Goal: Contribute content: Add original content to the website for others to see

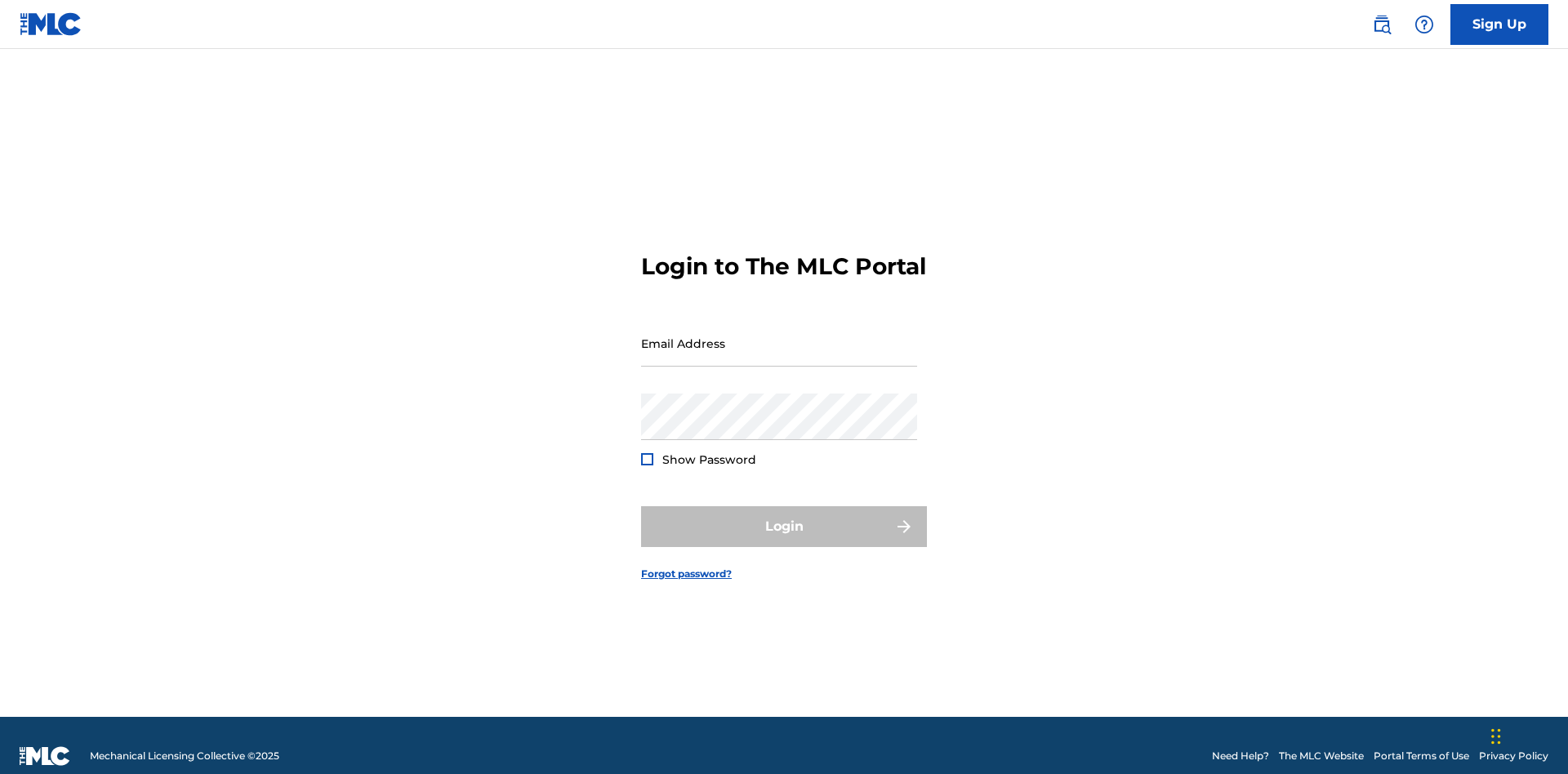
scroll to position [22, 0]
click at [779, 335] on input "Email Address" at bounding box center [778, 343] width 276 height 47
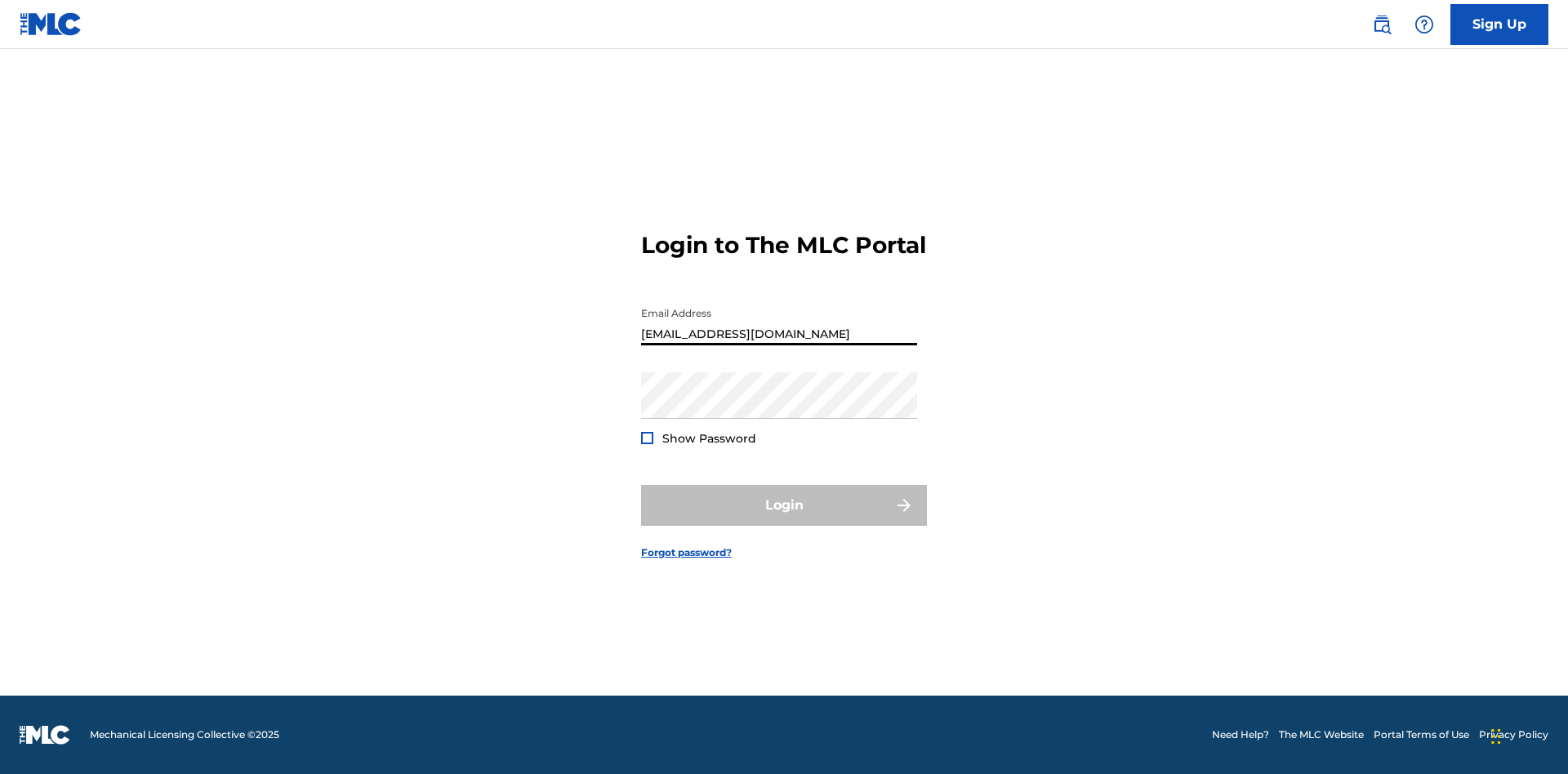
type input "Duke.McTesterson@gmail.com"
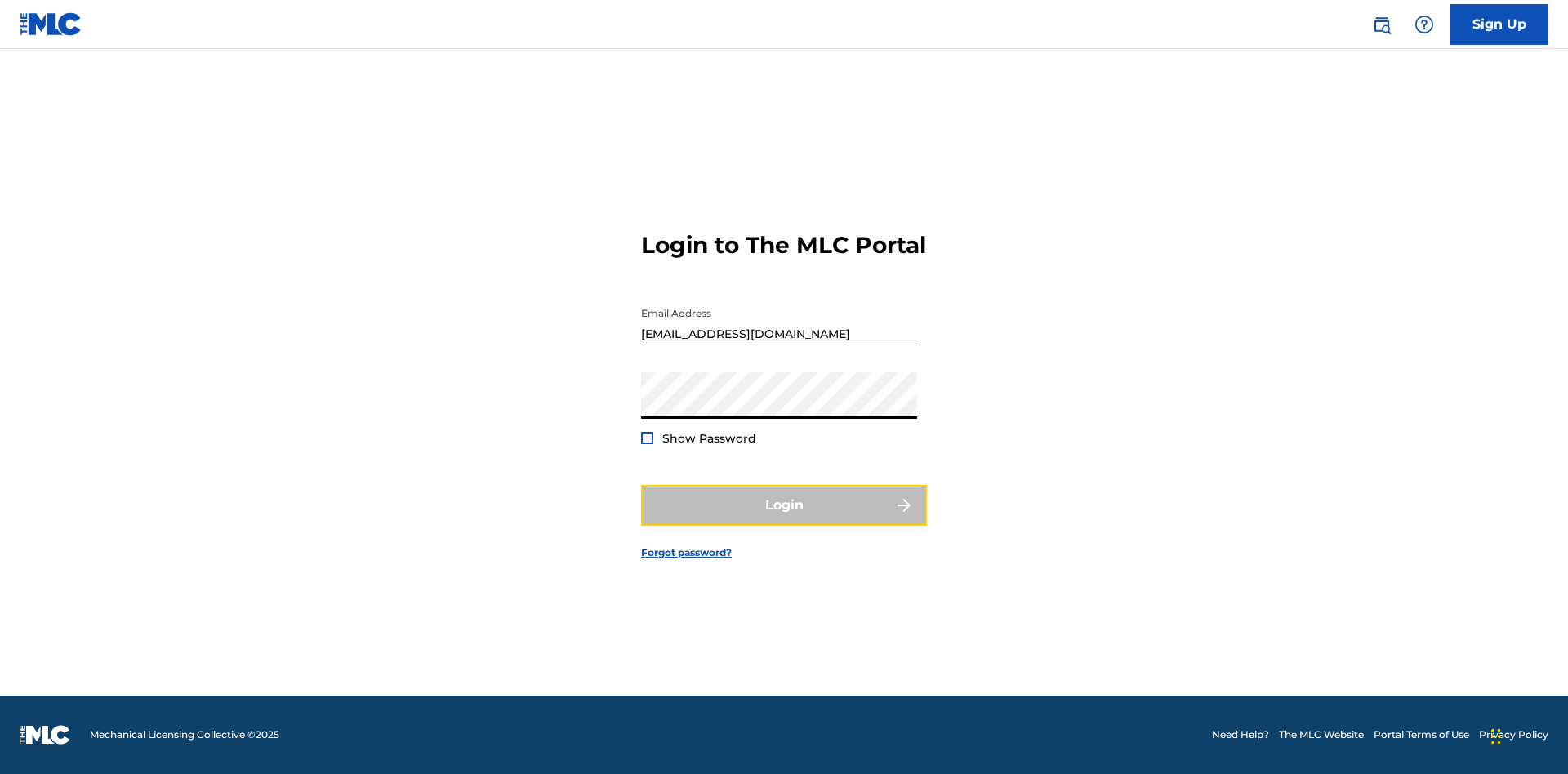
click at [784, 519] on button "Login" at bounding box center [784, 504] width 286 height 41
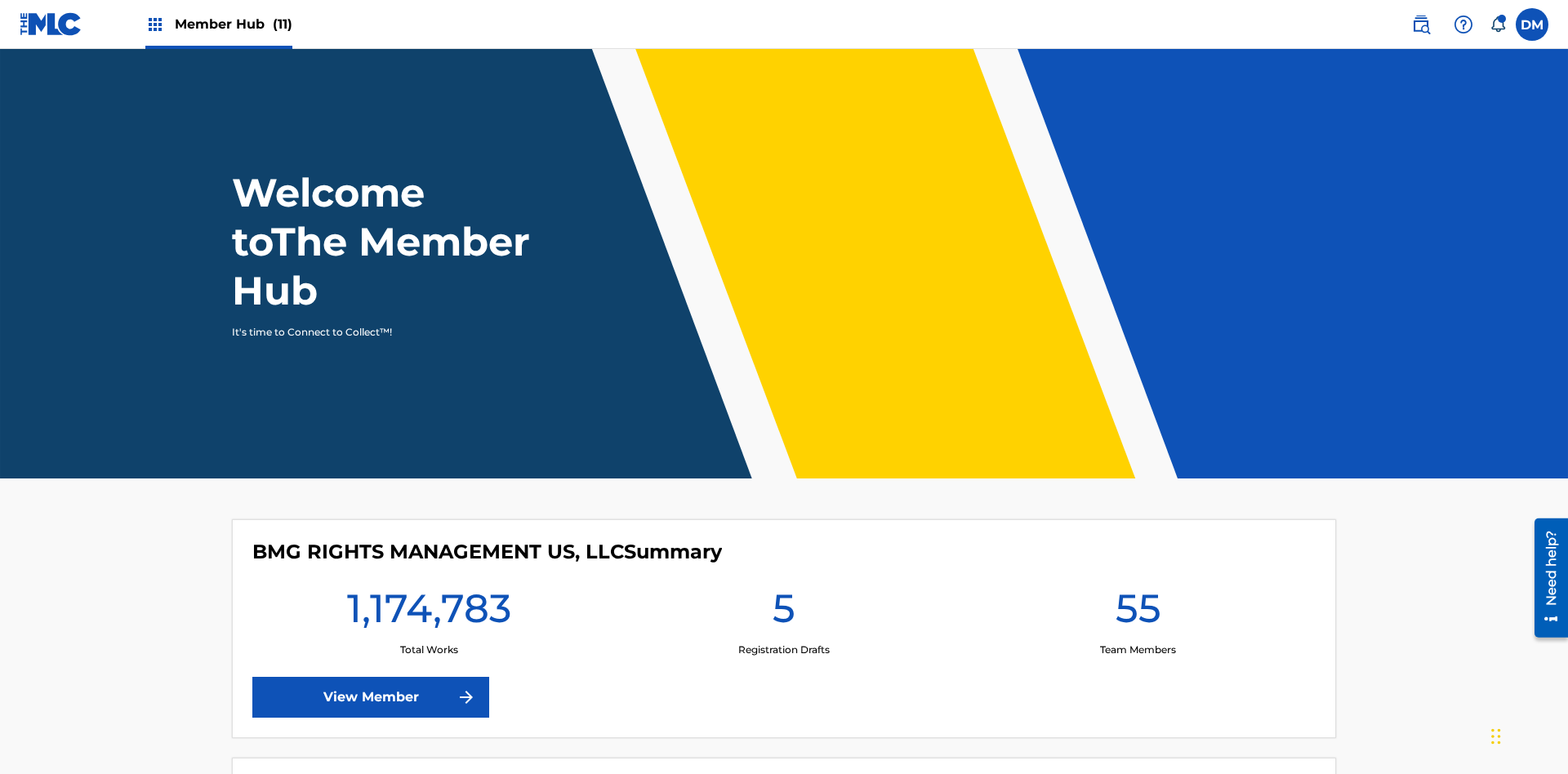
click at [232, 23] on span "Member Hub (11)" at bounding box center [233, 24] width 117 height 19
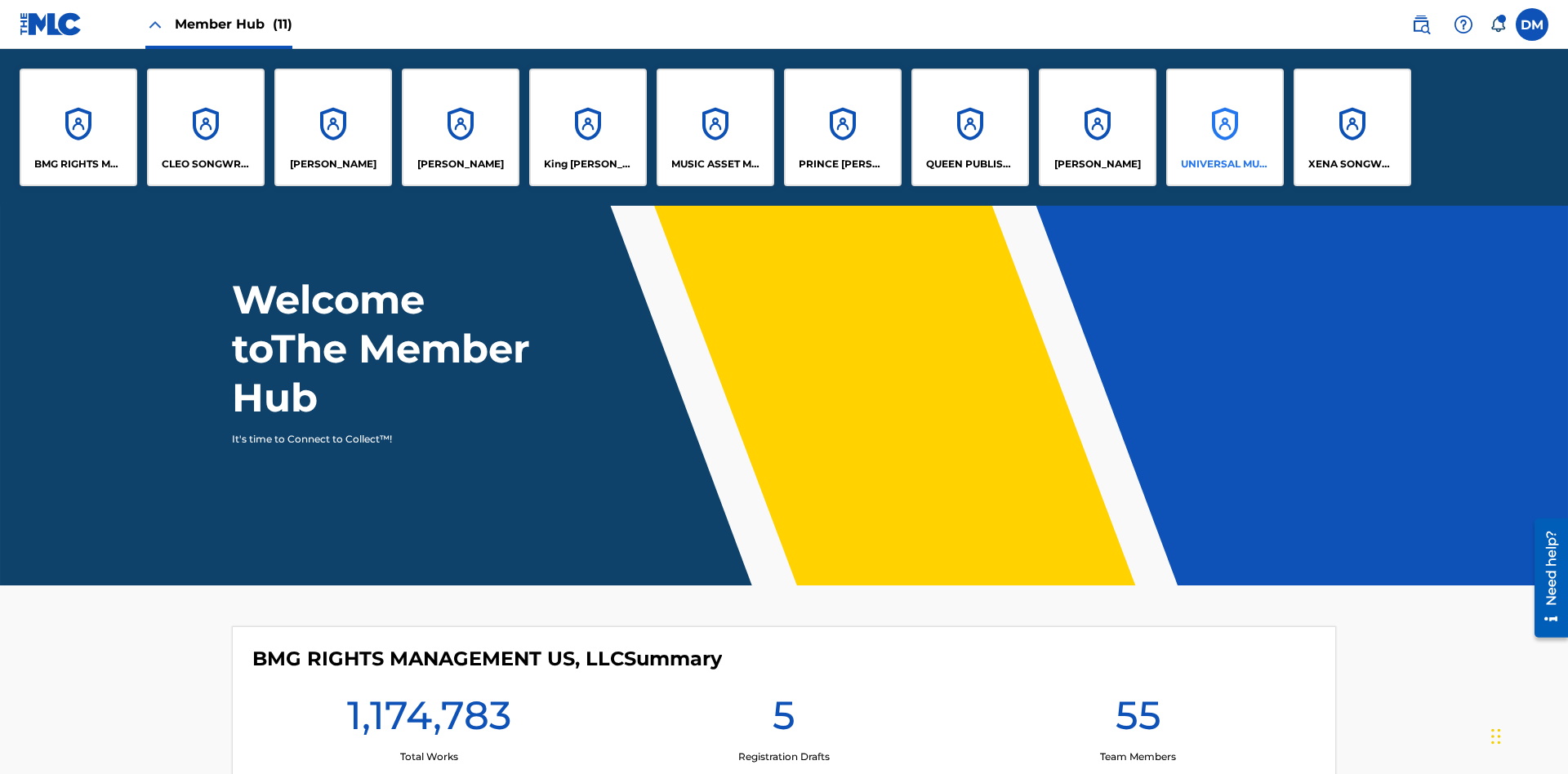
click at [1224, 164] on p "UNIVERSAL MUSIC PUB GROUP" at bounding box center [1225, 163] width 89 height 15
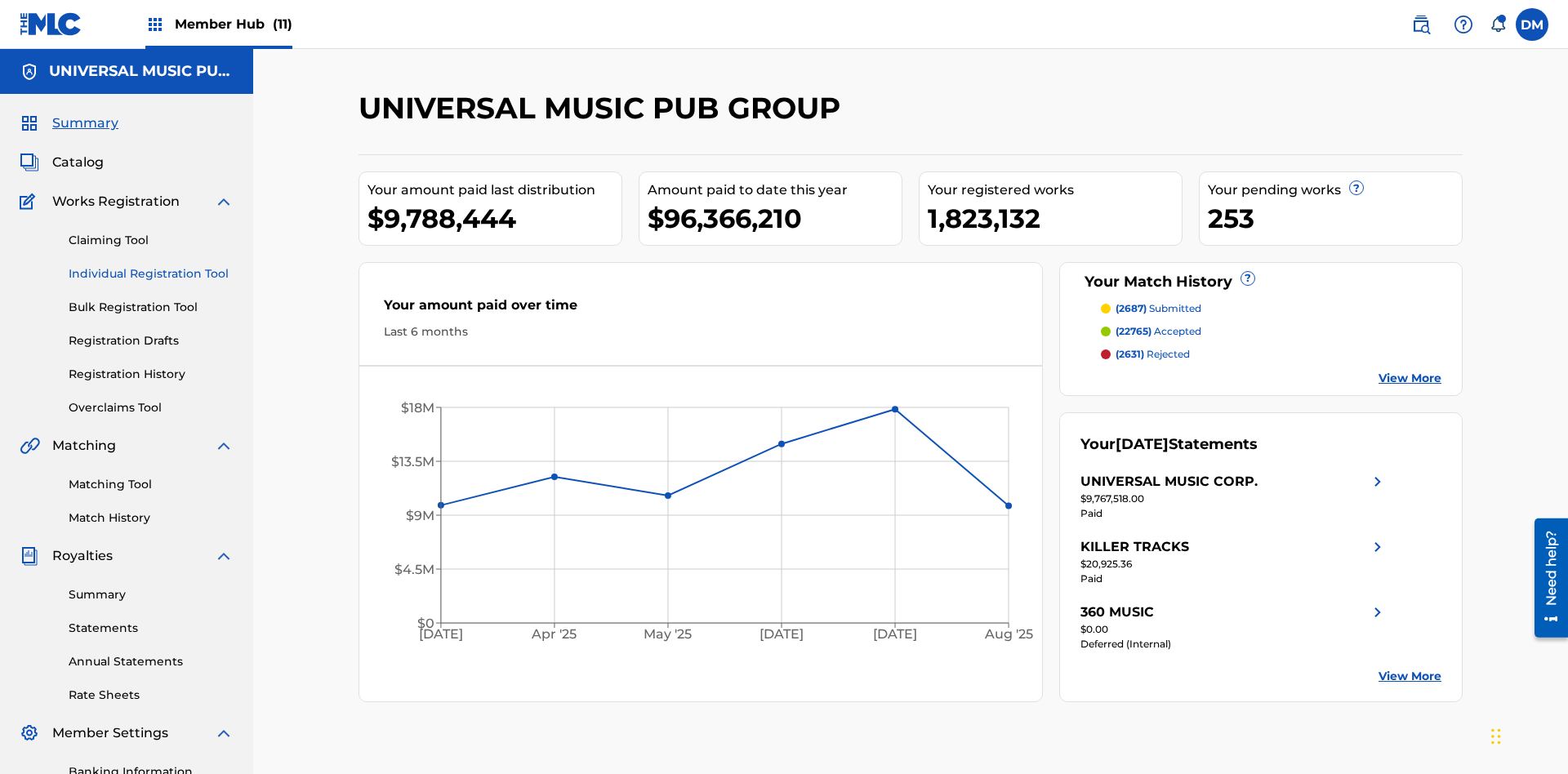
click at [151, 265] on link "Individual Registration Tool" at bounding box center [150, 274] width 165 height 17
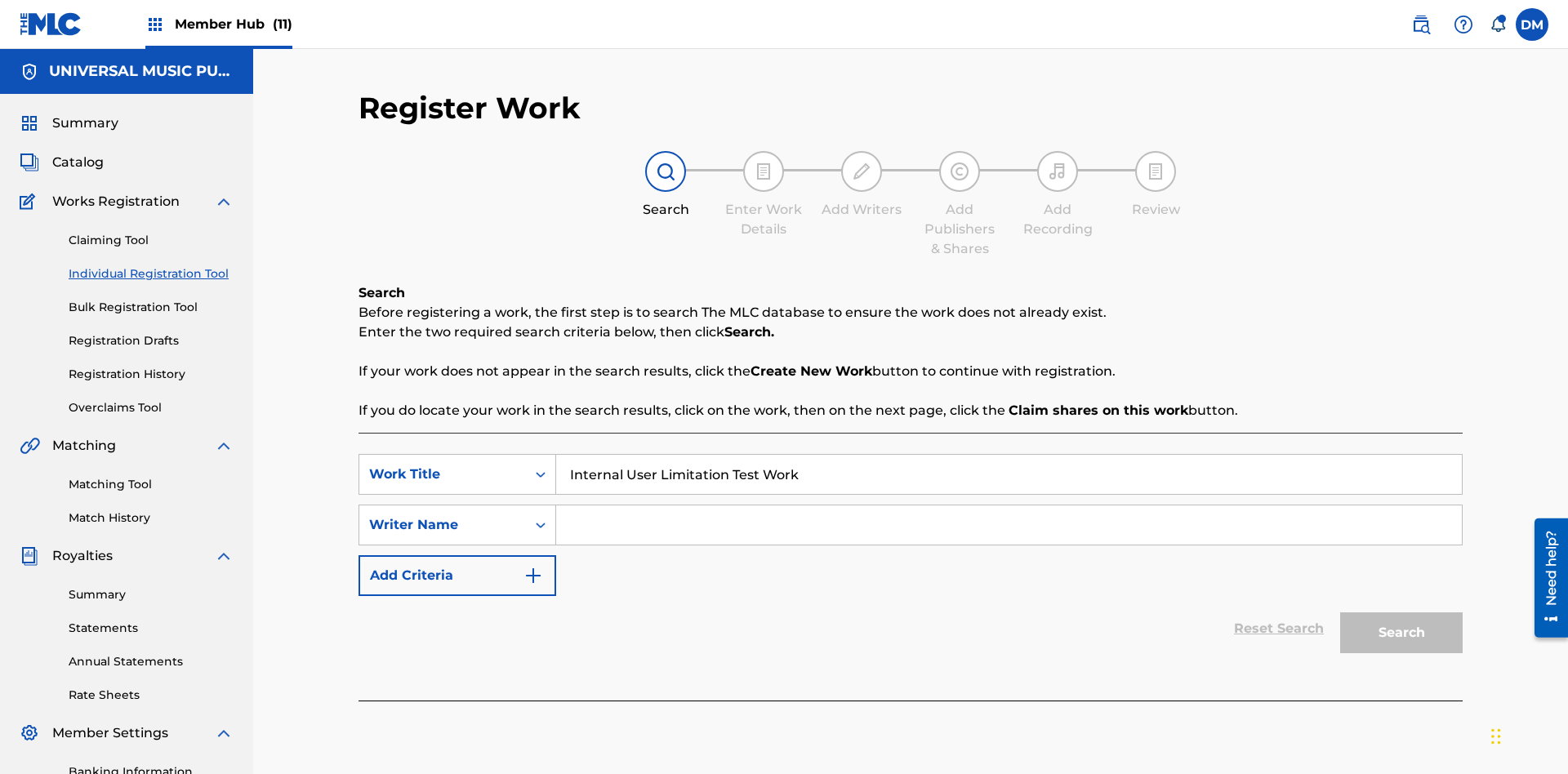
type input "Internal User Limitation Test Work"
click at [1008, 505] on input "Search Form" at bounding box center [1009, 524] width 905 height 39
type input "Test"
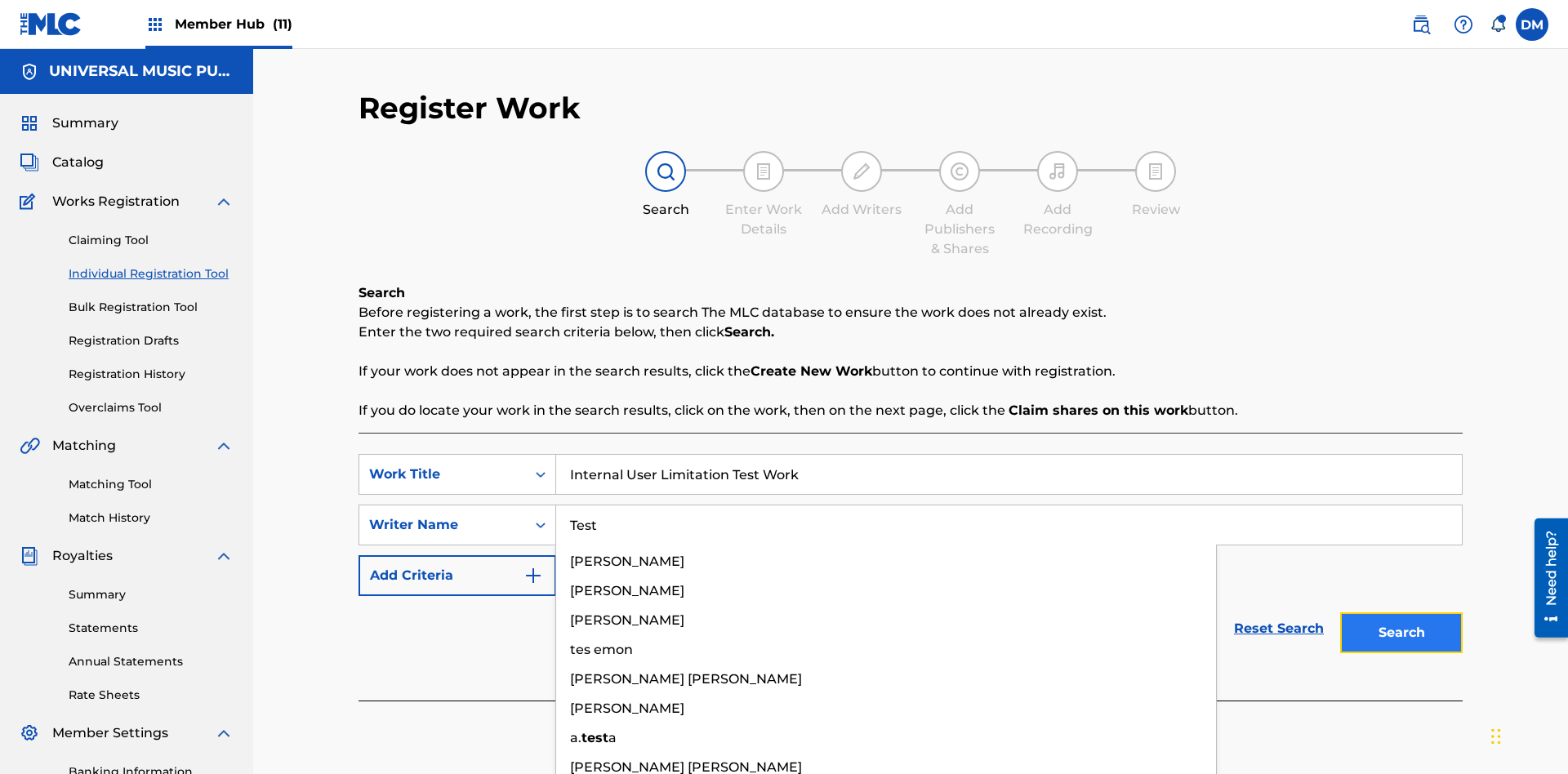
click at [1401, 612] on button "Search" at bounding box center [1401, 632] width 123 height 41
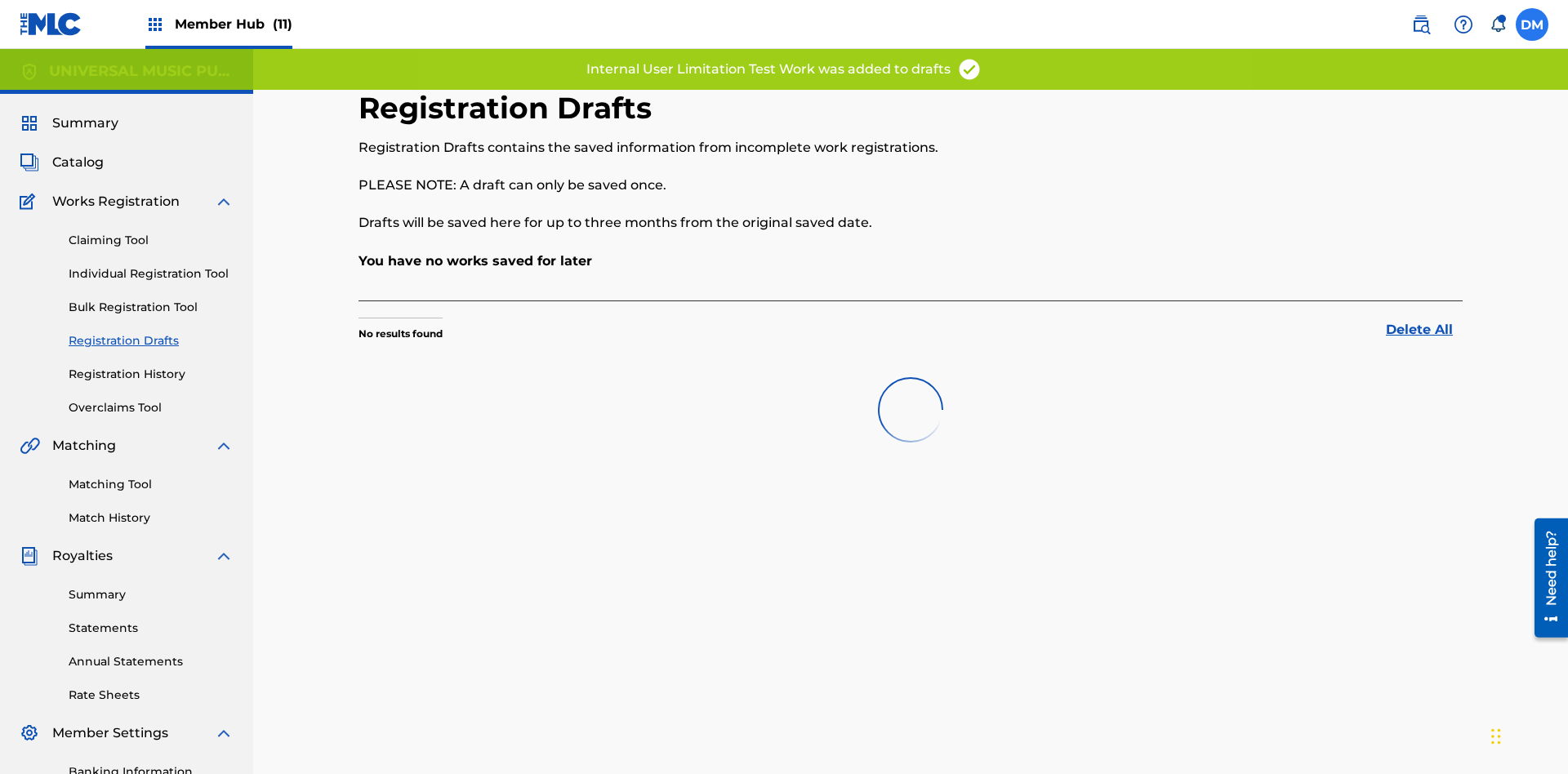
click at [1532, 23] on label at bounding box center [1532, 24] width 33 height 33
click at [1532, 24] on input "DM Duke McTesterson duke.mctesterson@gmail.com Notification Preferences Profile…" at bounding box center [1532, 24] width 0 height 0
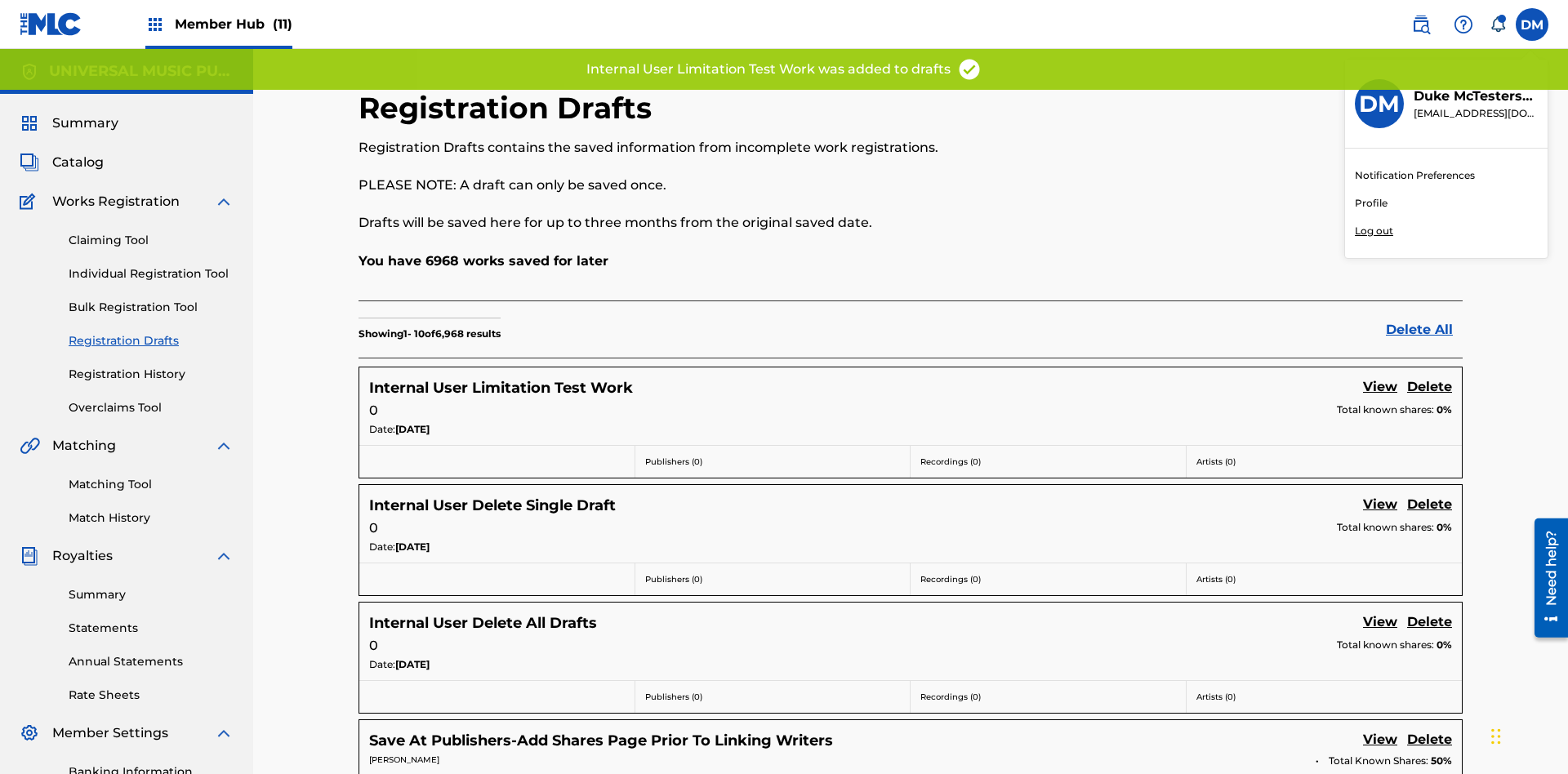
click at [1374, 231] on p "Log out" at bounding box center [1374, 231] width 38 height 15
click at [1532, 24] on input "DM Duke McTesterson duke.mctesterson@gmail.com Notification Preferences Profile…" at bounding box center [1532, 24] width 0 height 0
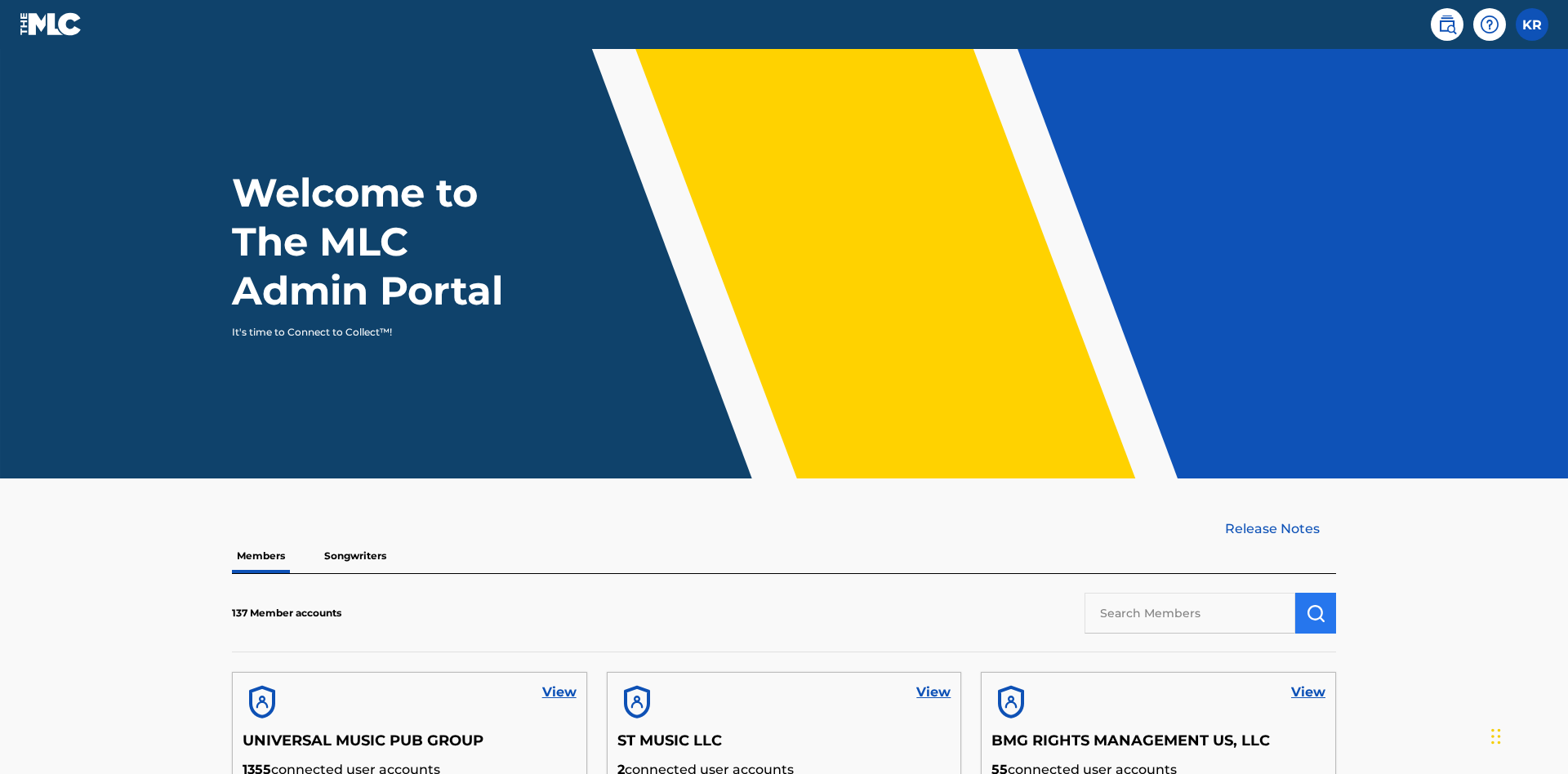
click at [1190, 593] on input "text" at bounding box center [1190, 612] width 211 height 41
type input "UNIVERSAL MUSIC PUB GROUP"
click at [1316, 603] on img "submit" at bounding box center [1315, 612] width 20 height 20
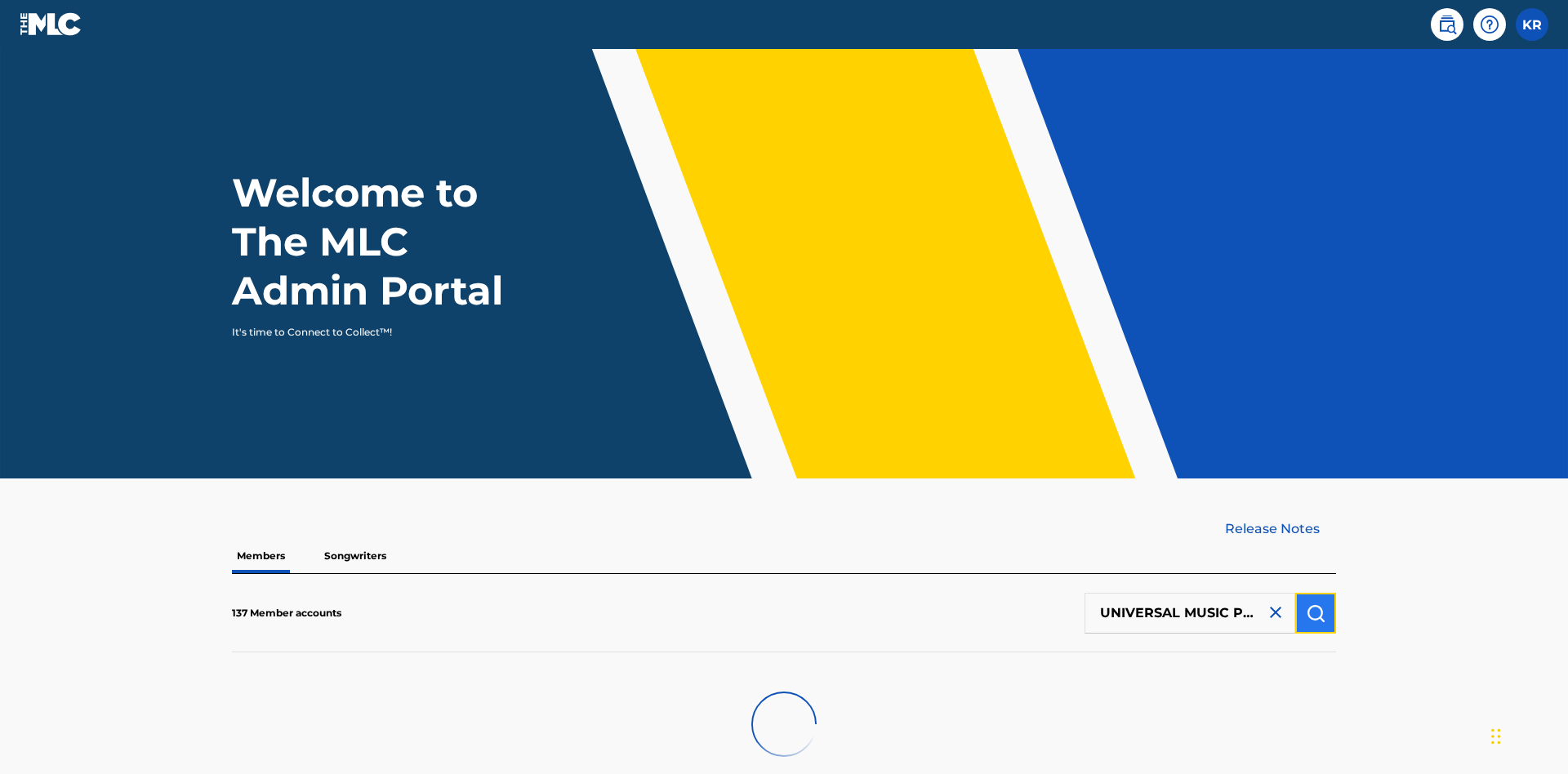
scroll to position [165, 0]
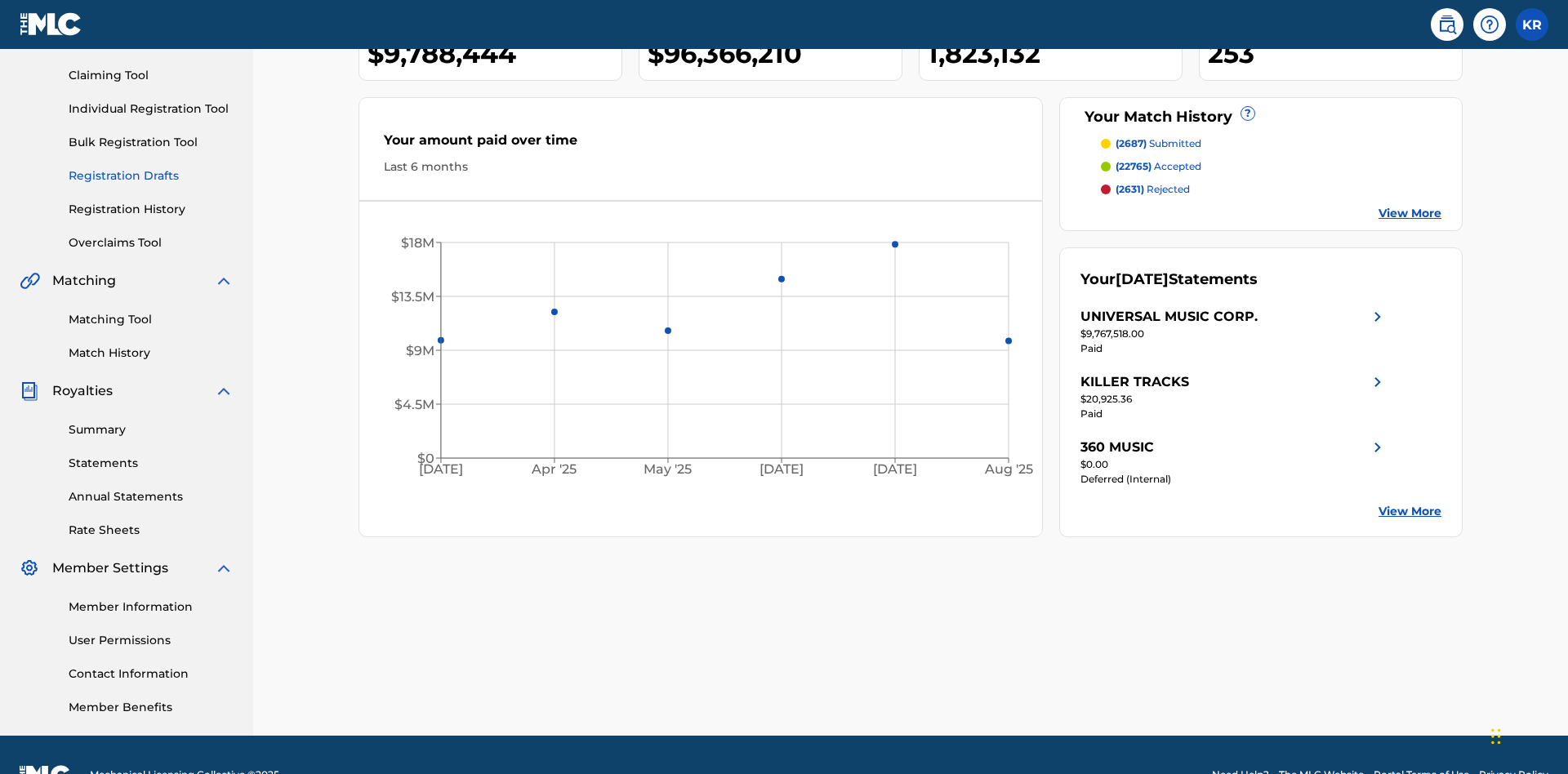
click at [151, 168] on link "Registration Drafts" at bounding box center [150, 176] width 165 height 17
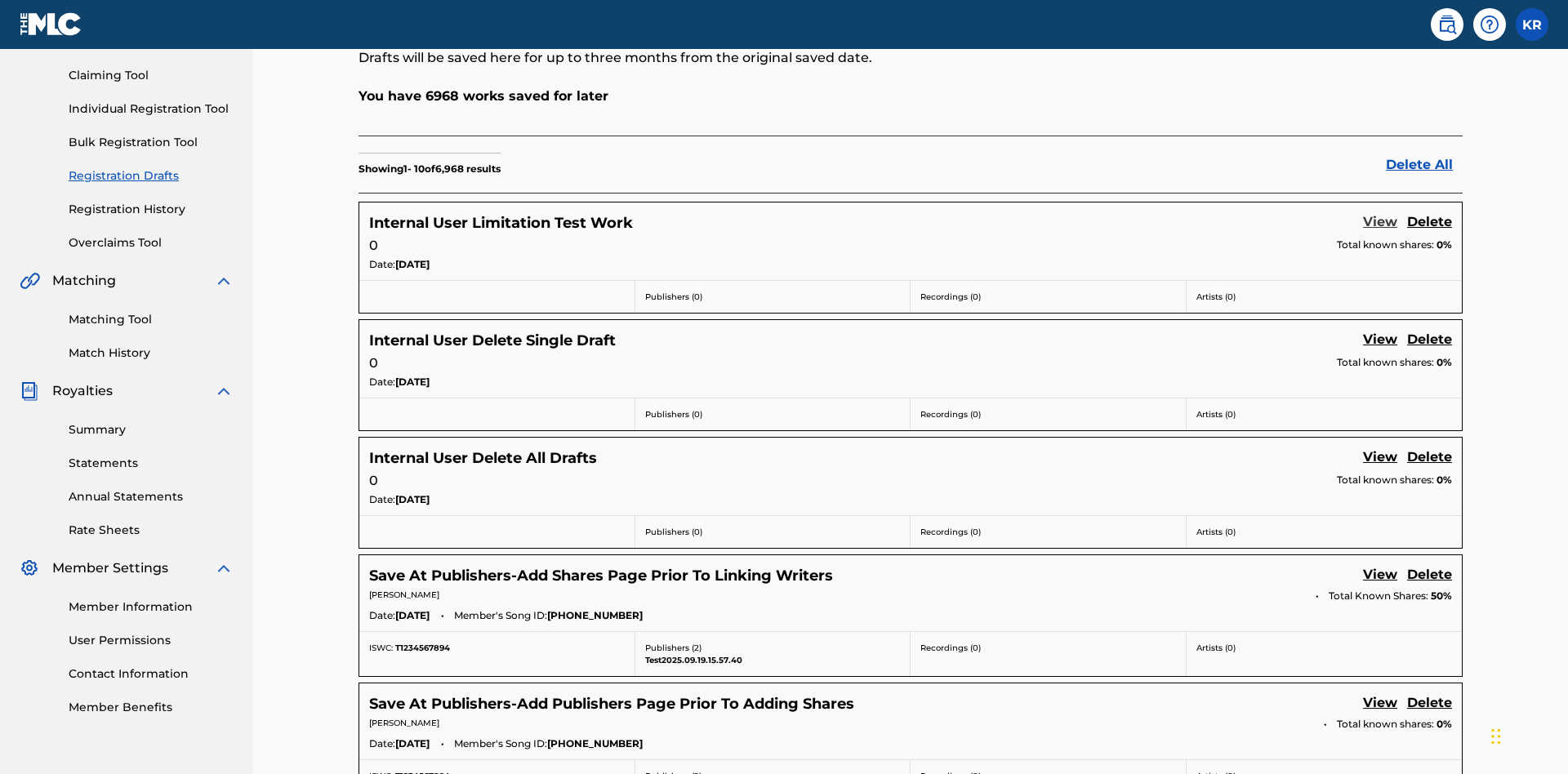
click at [1380, 213] on link "View" at bounding box center [1380, 224] width 35 height 22
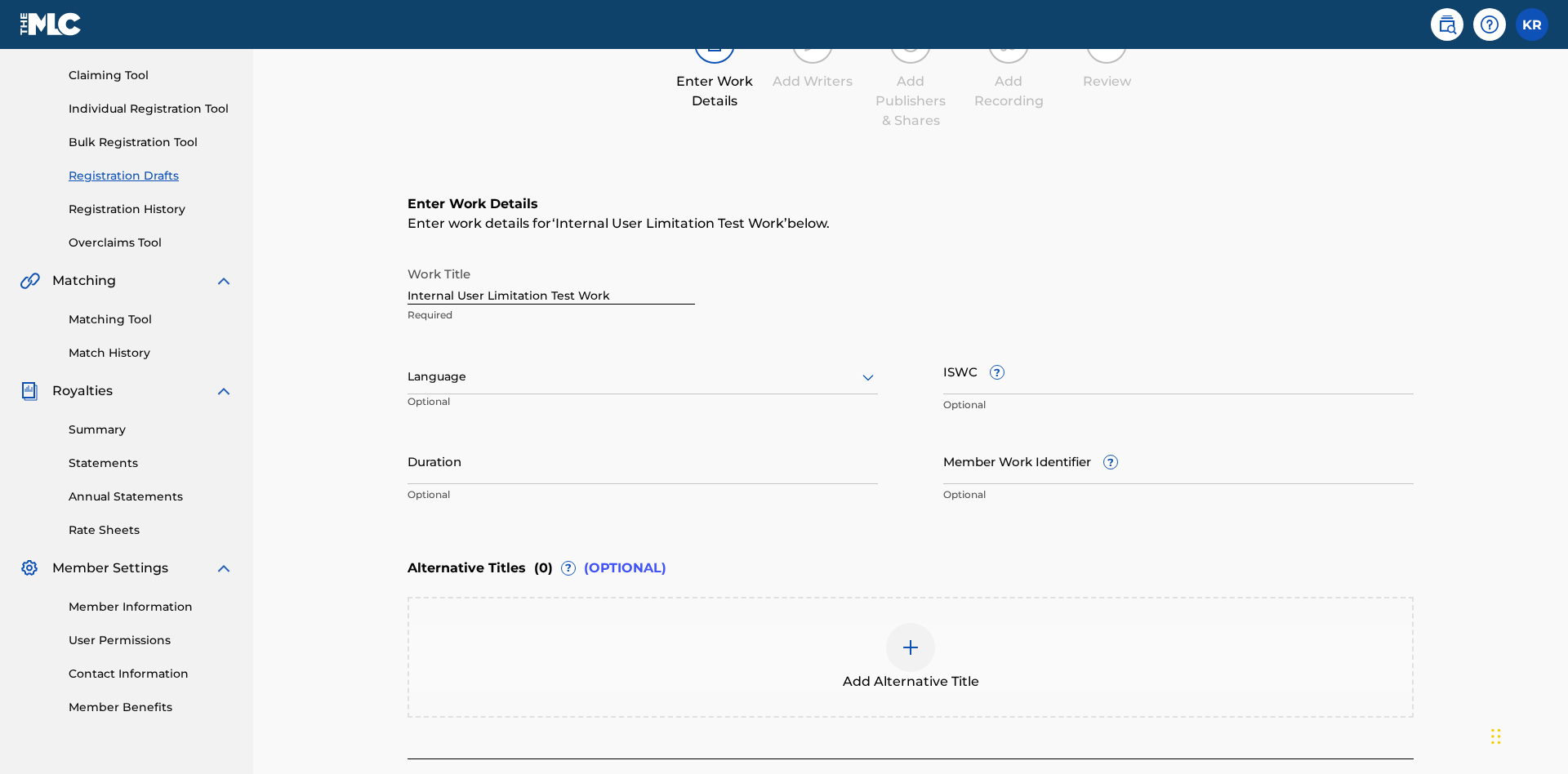
click at [408, 438] on input "Duration" at bounding box center [643, 461] width 470 height 47
click at [408, 438] on input "0" at bounding box center [643, 461] width 470 height 47
type input "00:00"
click at [858, 367] on icon at bounding box center [867, 377] width 20 height 20
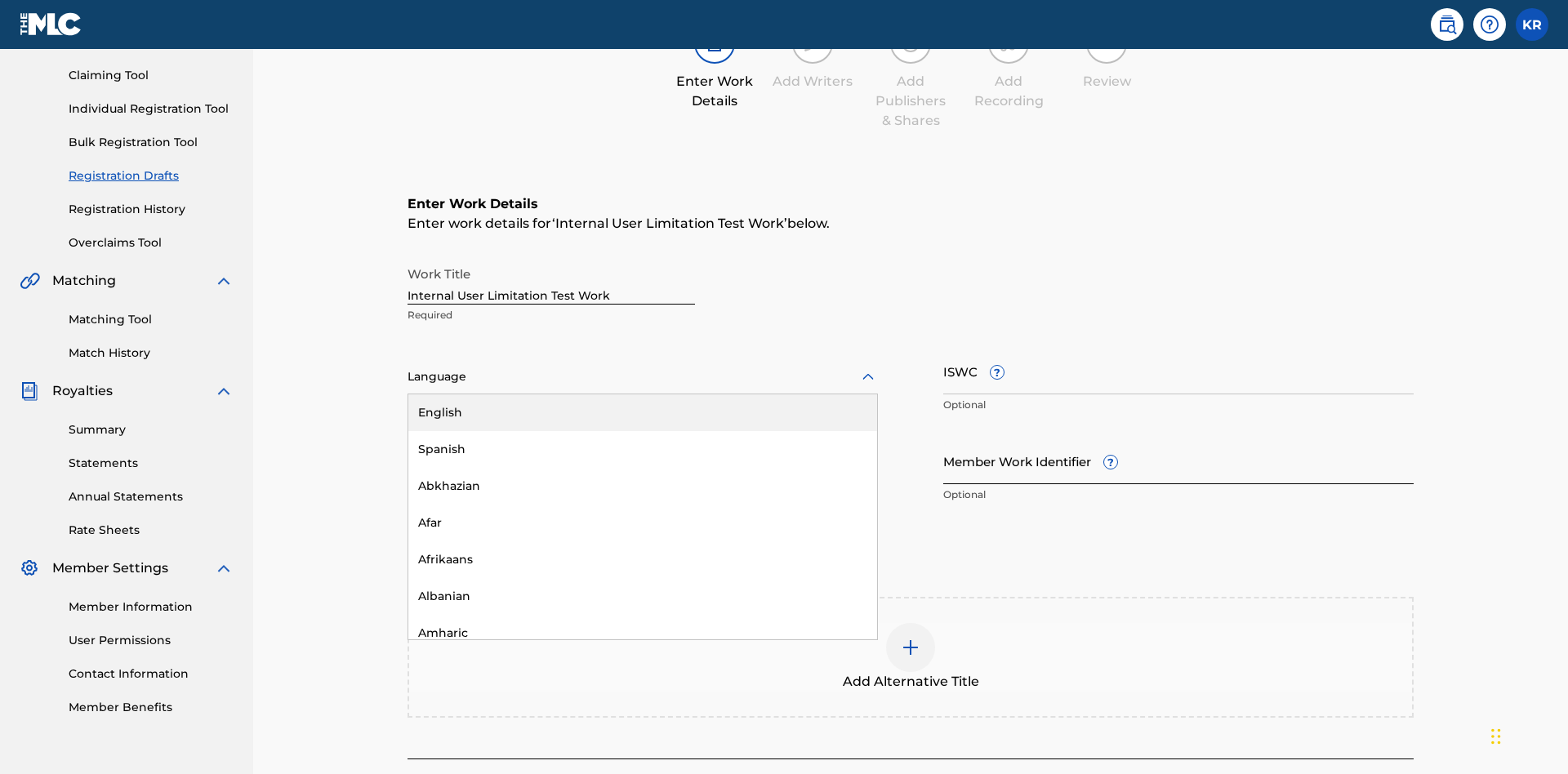
click at [409, 431] on div "Spanish" at bounding box center [643, 449] width 469 height 37
click at [943, 438] on input "Member Work Identifier ?" at bounding box center [1178, 461] width 470 height 47
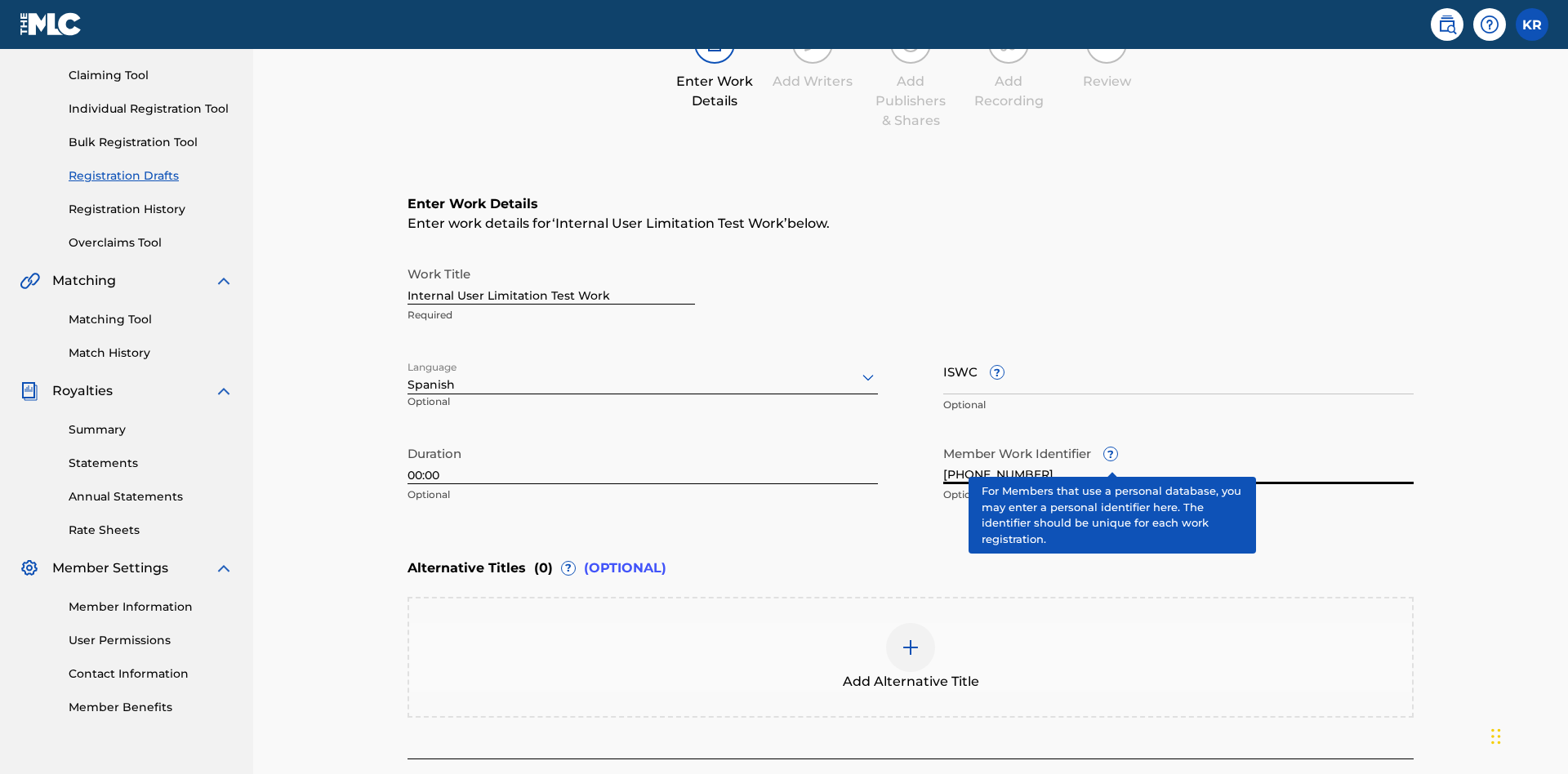
type input "2025.09.22.15"
click at [943, 348] on input "ISWC ?" at bounding box center [1178, 371] width 470 height 47
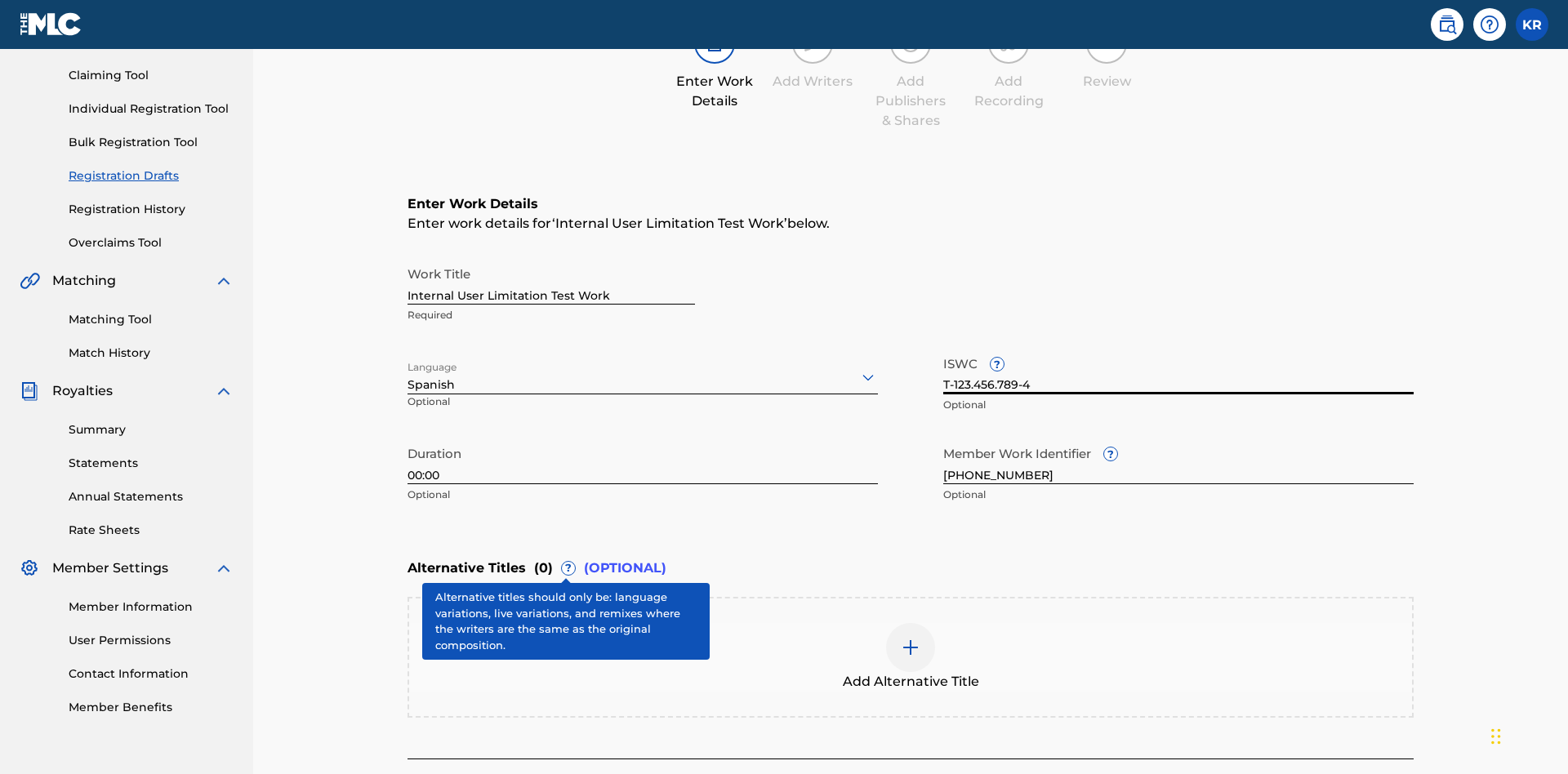
type input "T-123.456.789-4"
click at [900, 638] on img at bounding box center [910, 647] width 20 height 20
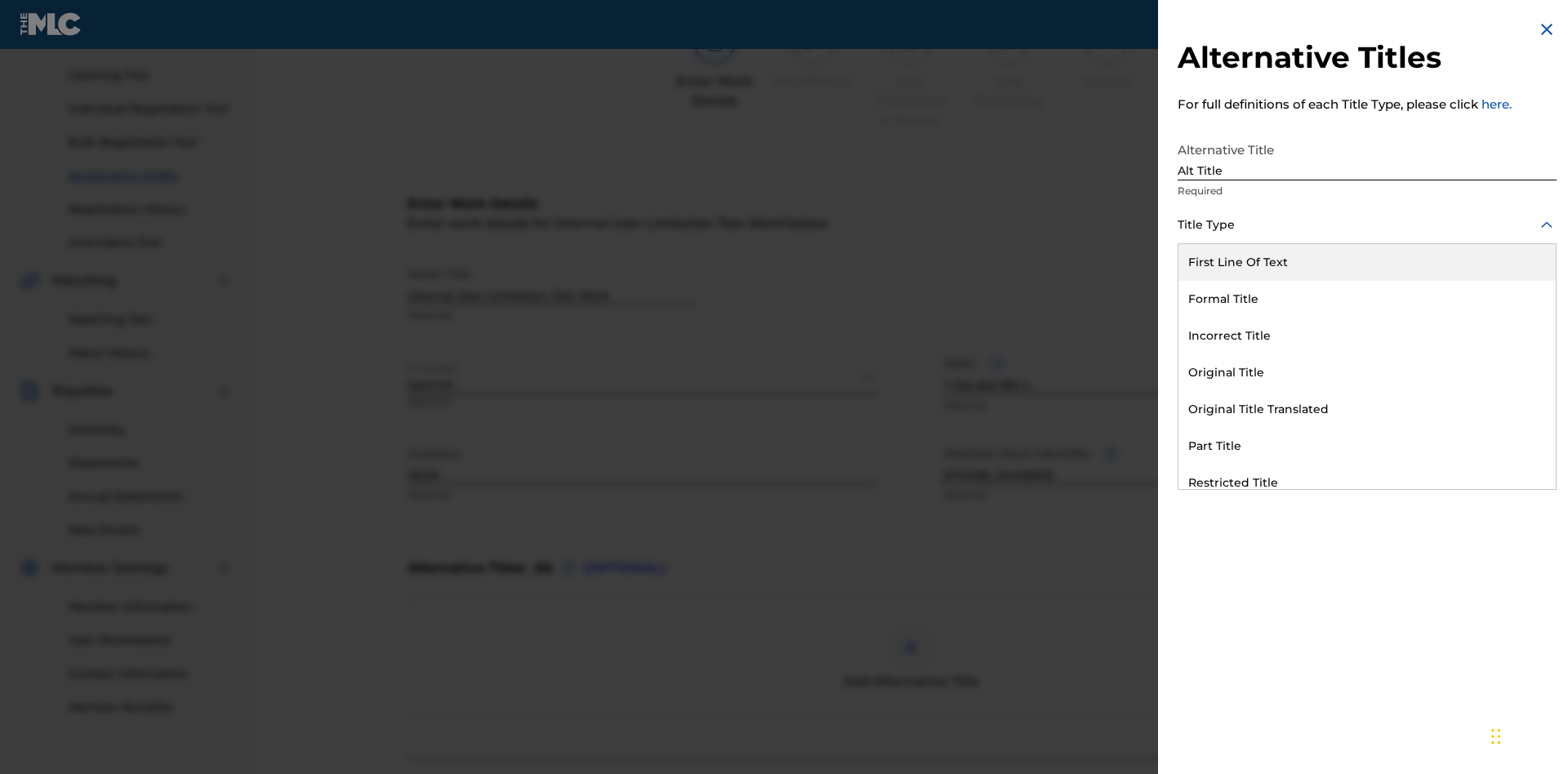
click at [1367, 372] on div "Original Title" at bounding box center [1367, 372] width 378 height 37
click at [1367, 298] on div at bounding box center [1367, 299] width 379 height 21
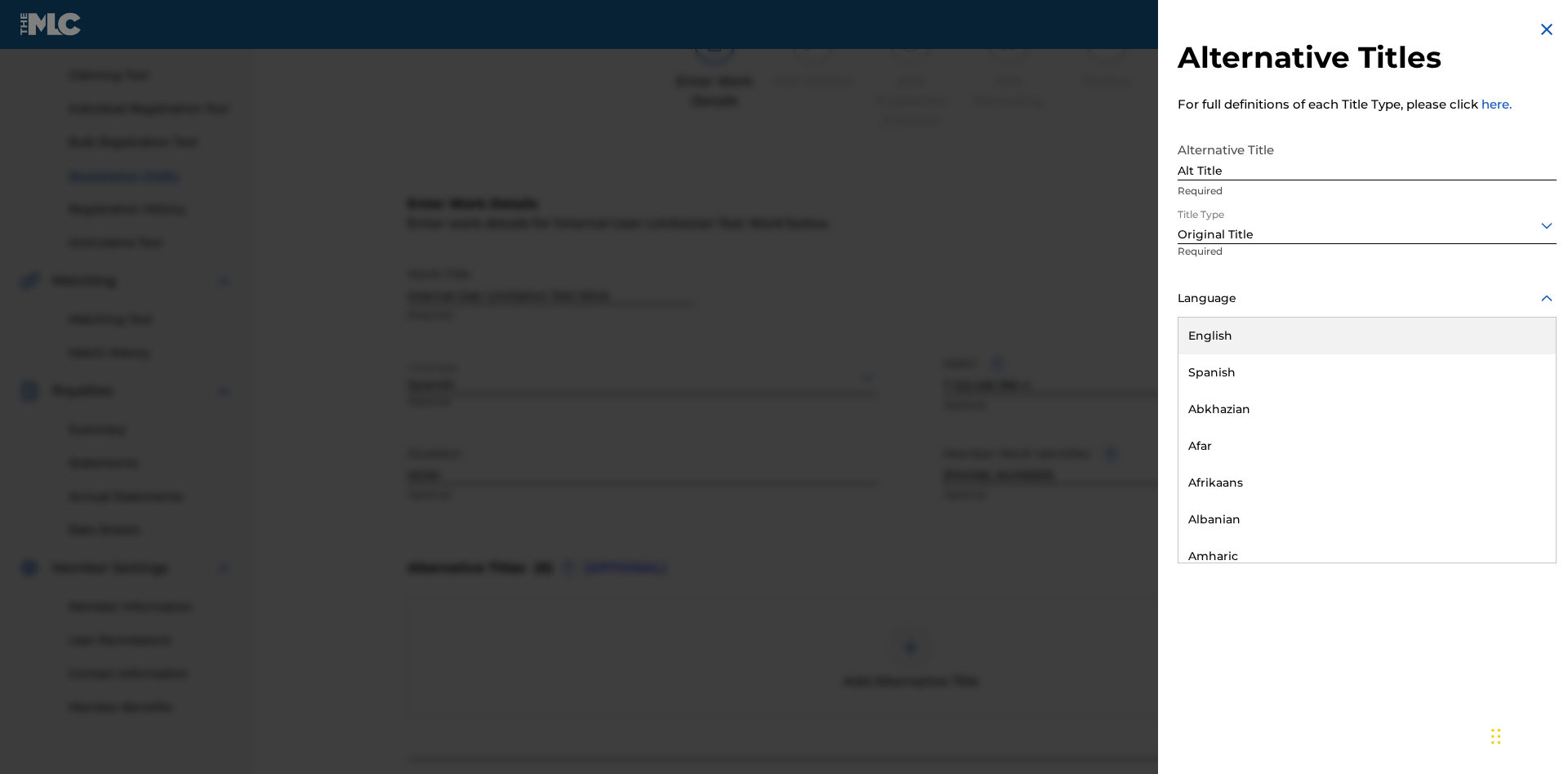
click at [1508, 394] on button "Add Title" at bounding box center [1507, 394] width 98 height 41
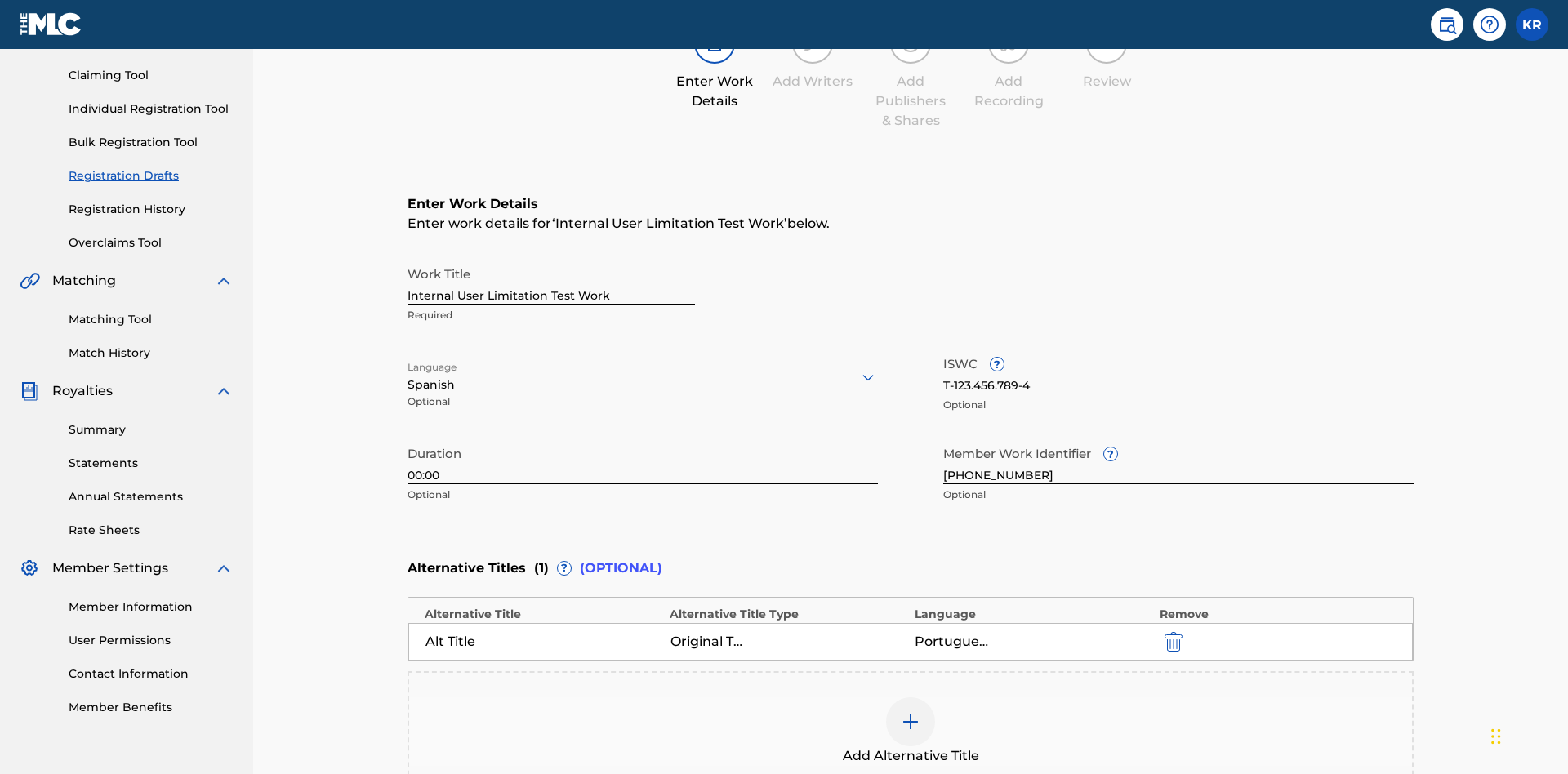
click at [886, 697] on div at bounding box center [910, 721] width 49 height 49
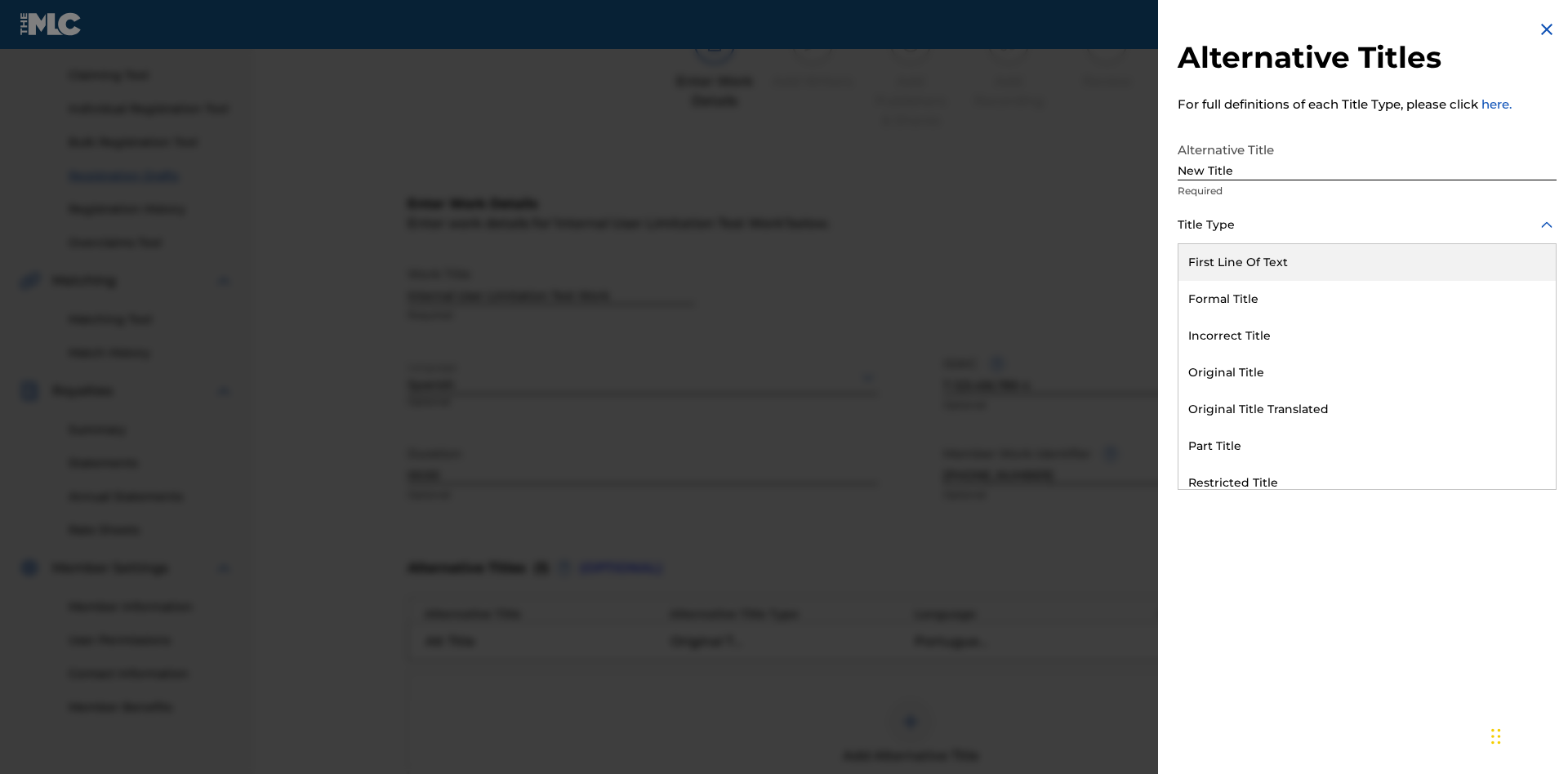
click at [1367, 335] on div "Incorrect Title" at bounding box center [1367, 336] width 378 height 37
click at [1367, 298] on div at bounding box center [1367, 299] width 379 height 21
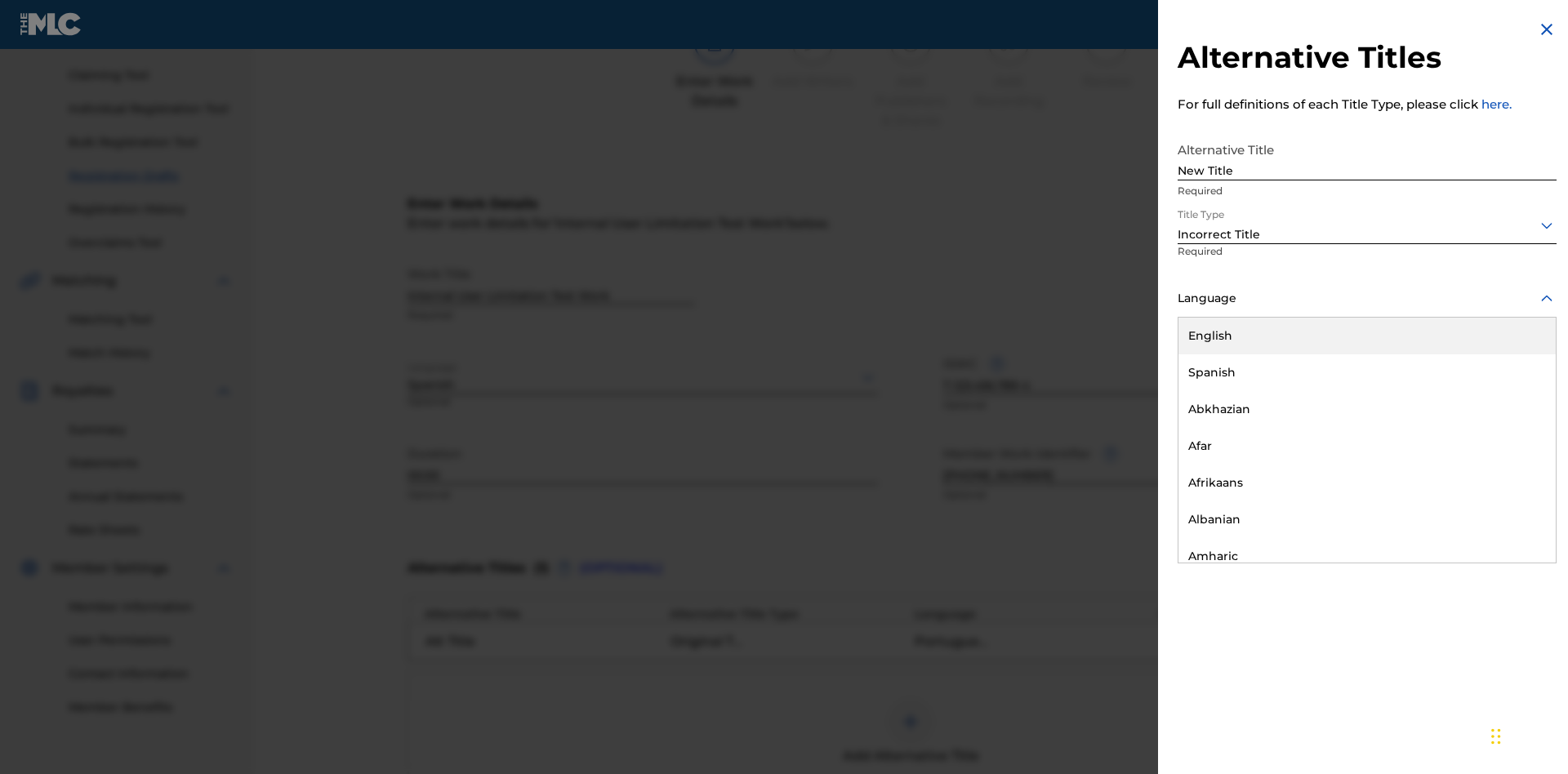
click at [1367, 335] on div "English" at bounding box center [1367, 336] width 378 height 37
click at [1508, 394] on button "Add Title" at bounding box center [1507, 394] width 98 height 41
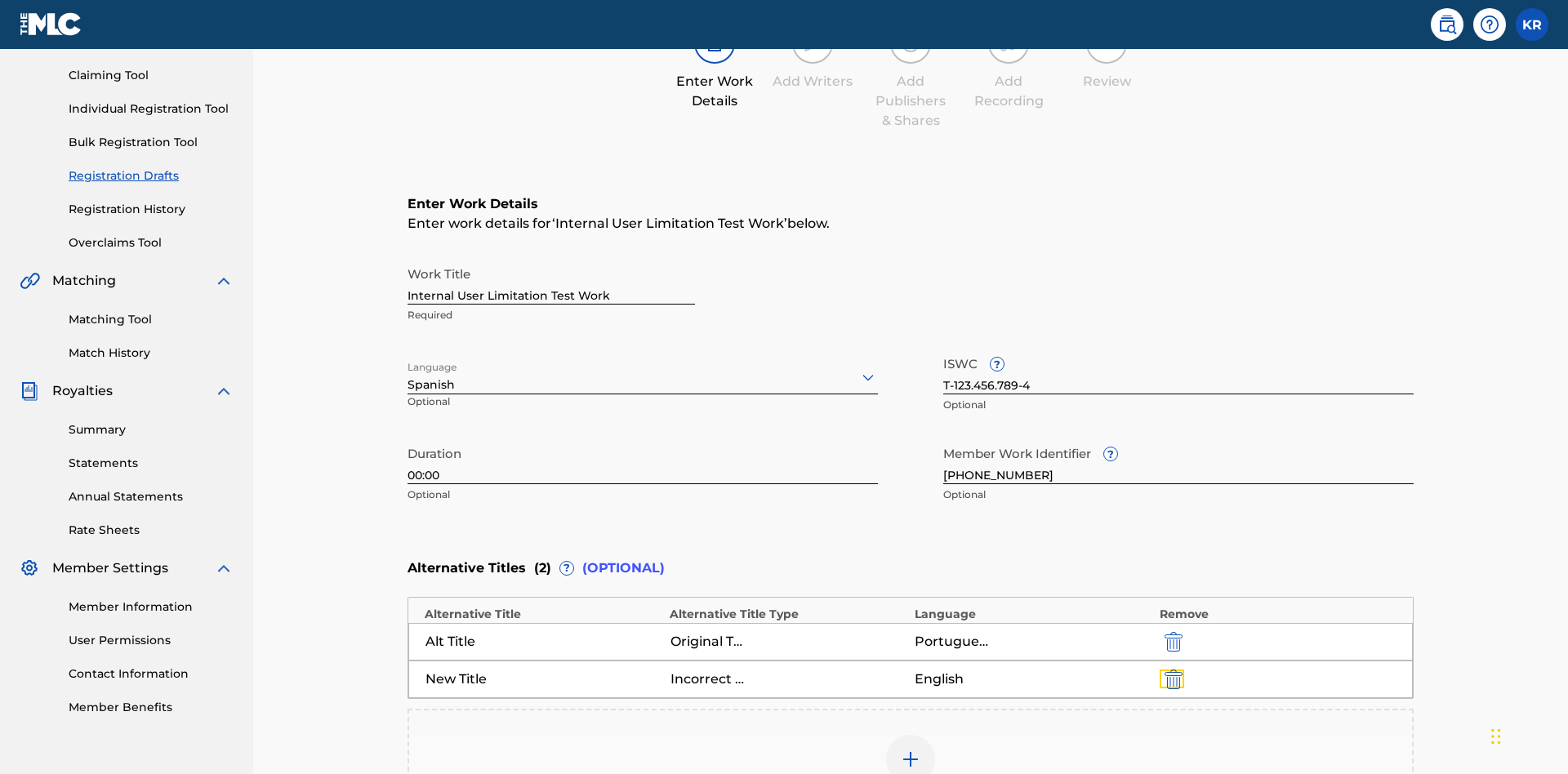
click at [1165, 669] on img "submit" at bounding box center [1173, 679] width 18 height 20
click at [886, 735] on div at bounding box center [910, 759] width 49 height 49
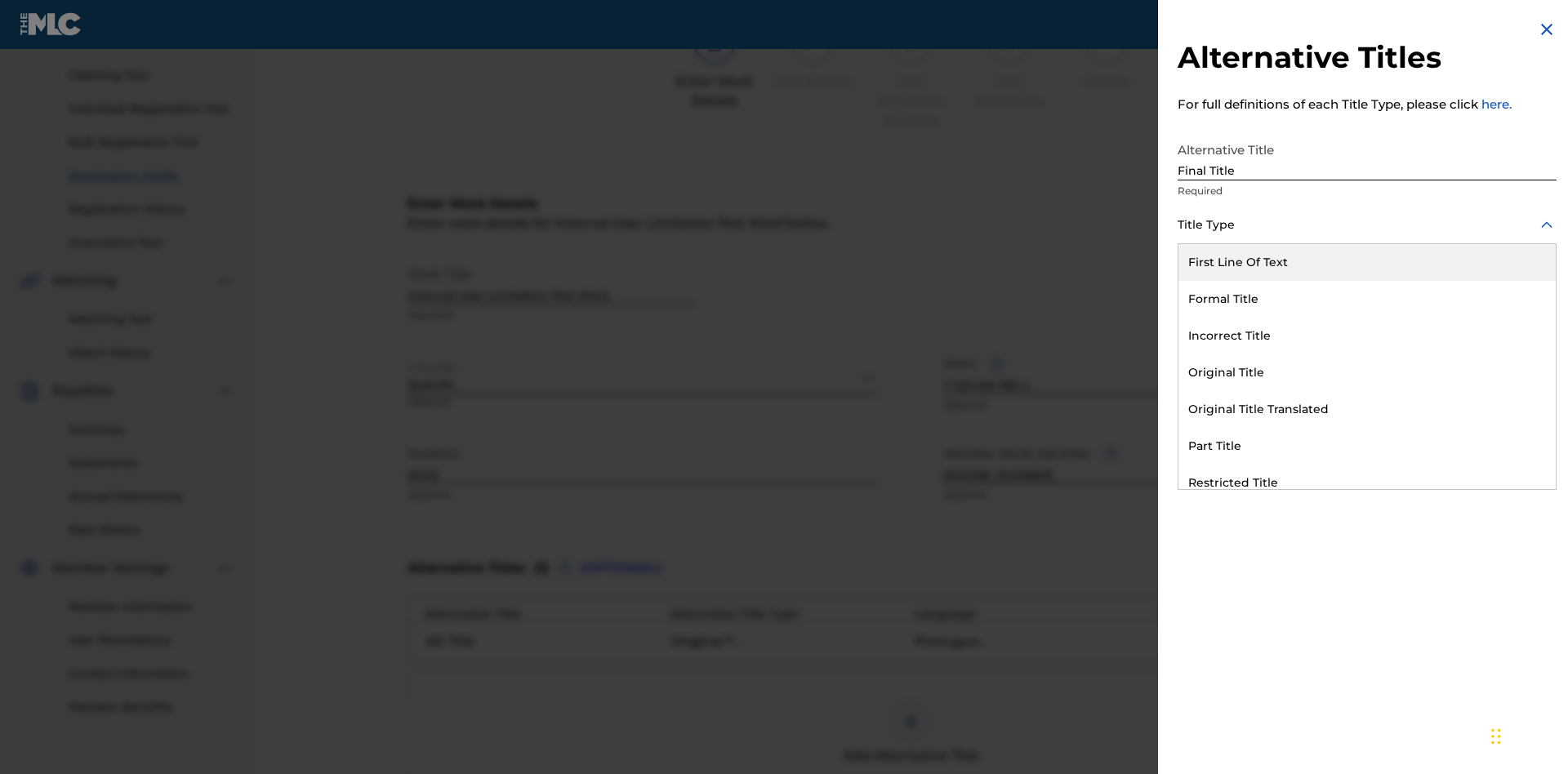
click at [1367, 446] on div "Part Title" at bounding box center [1367, 446] width 378 height 37
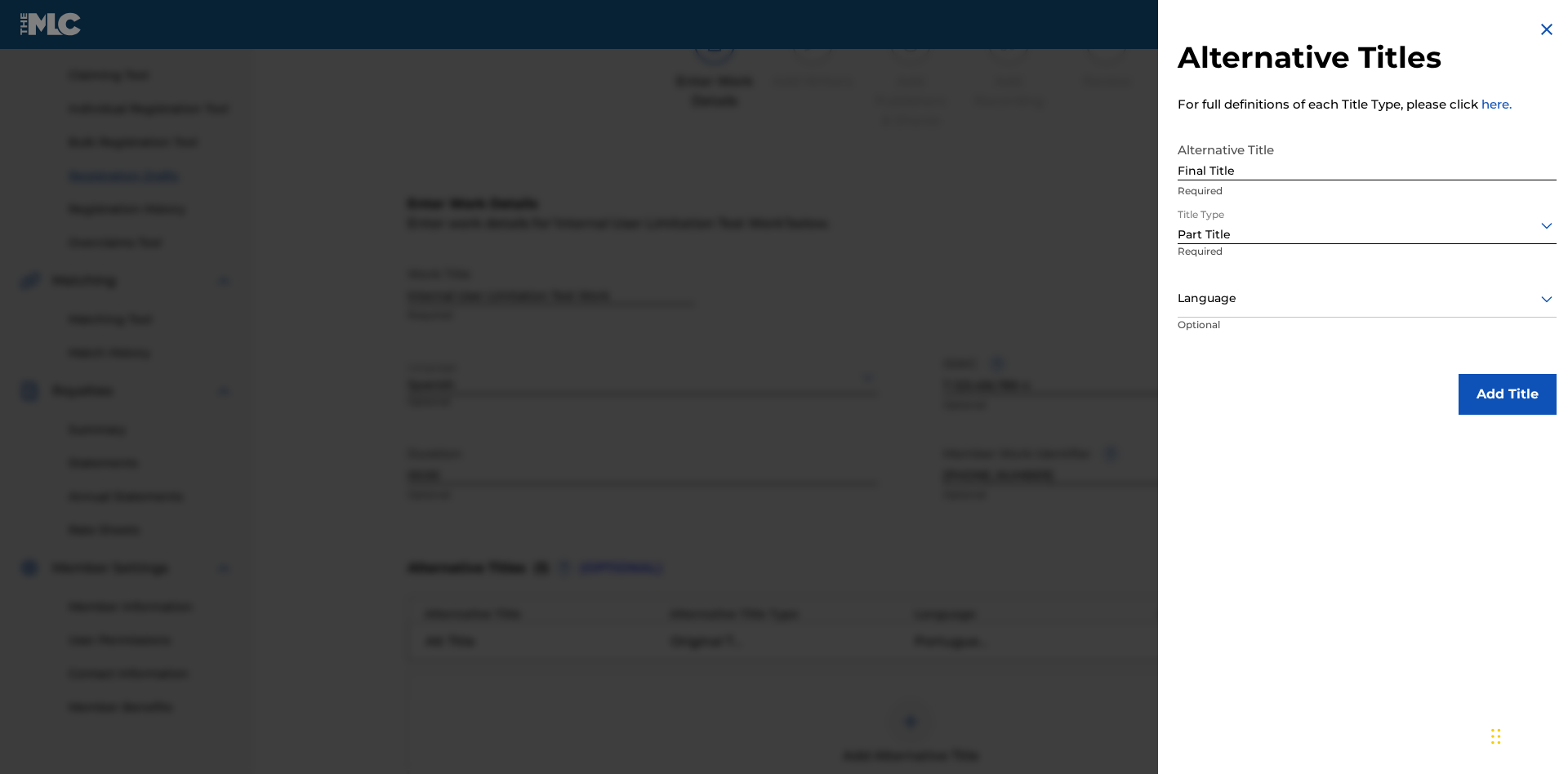
click at [1367, 298] on div at bounding box center [1367, 299] width 379 height 21
click at [1508, 394] on button "Add Title" at bounding box center [1507, 394] width 98 height 41
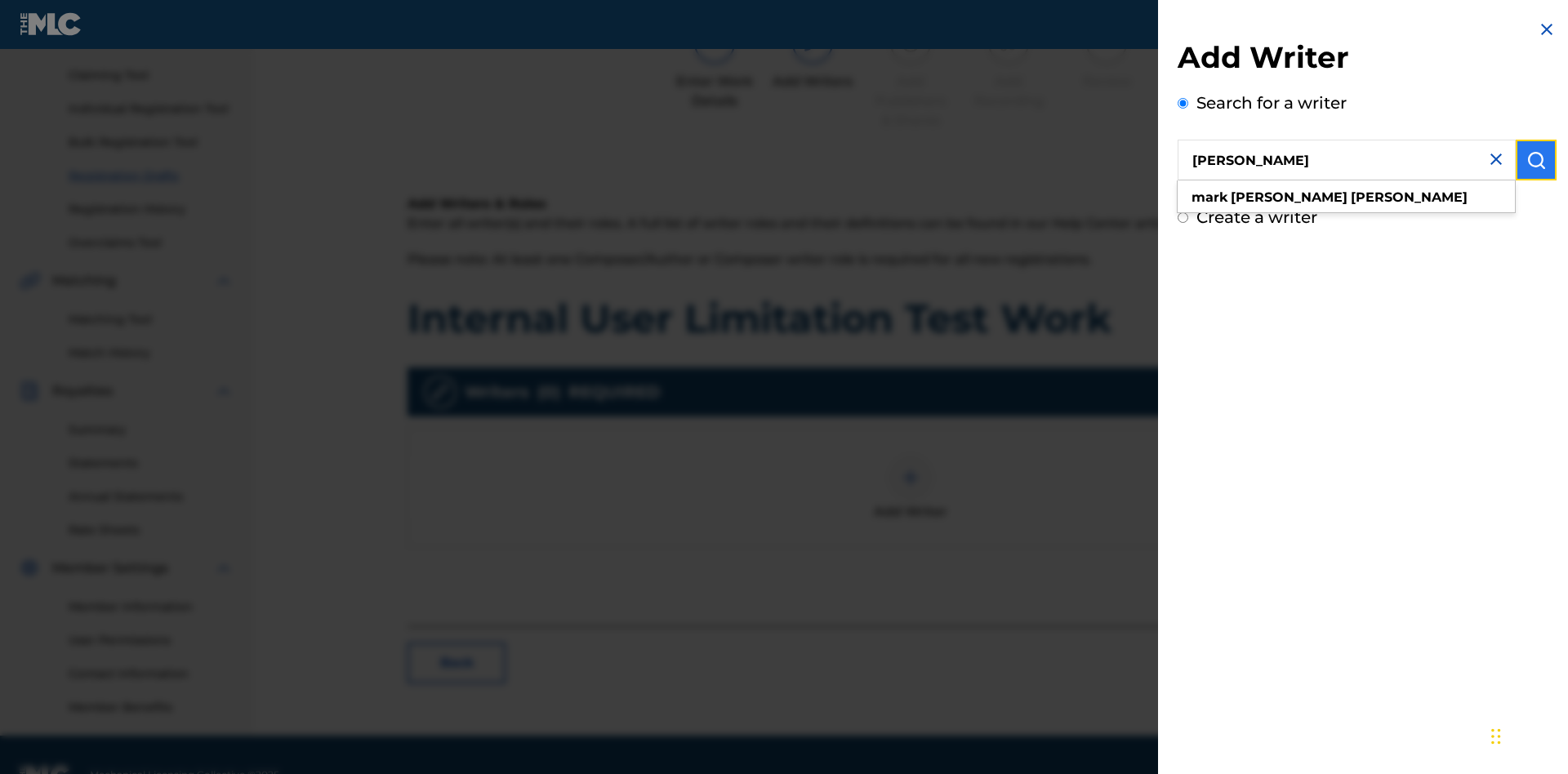
click at [1536, 160] on img "submit" at bounding box center [1535, 160] width 20 height 20
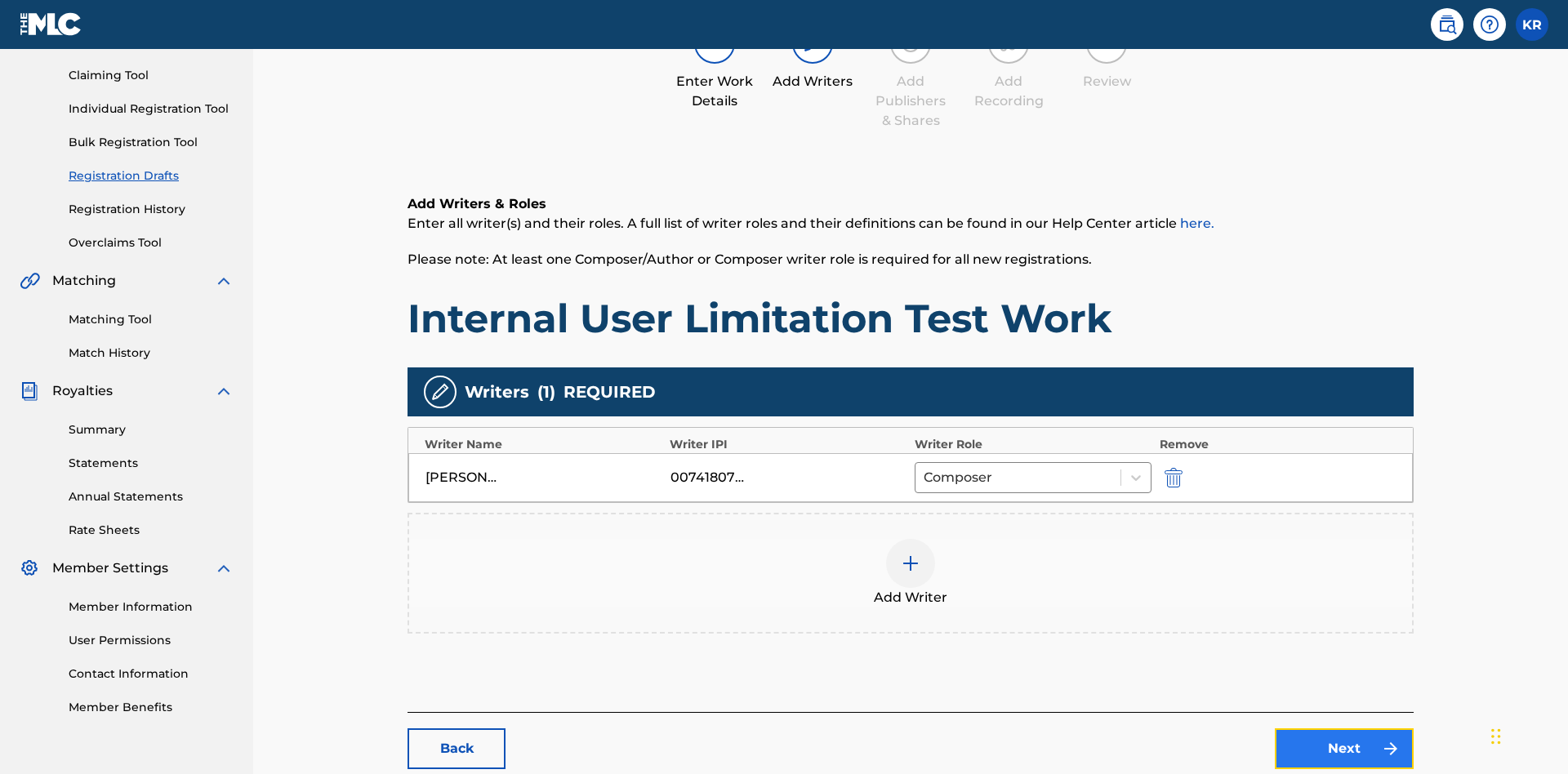
click at [1274, 728] on link "Next" at bounding box center [1343, 748] width 139 height 41
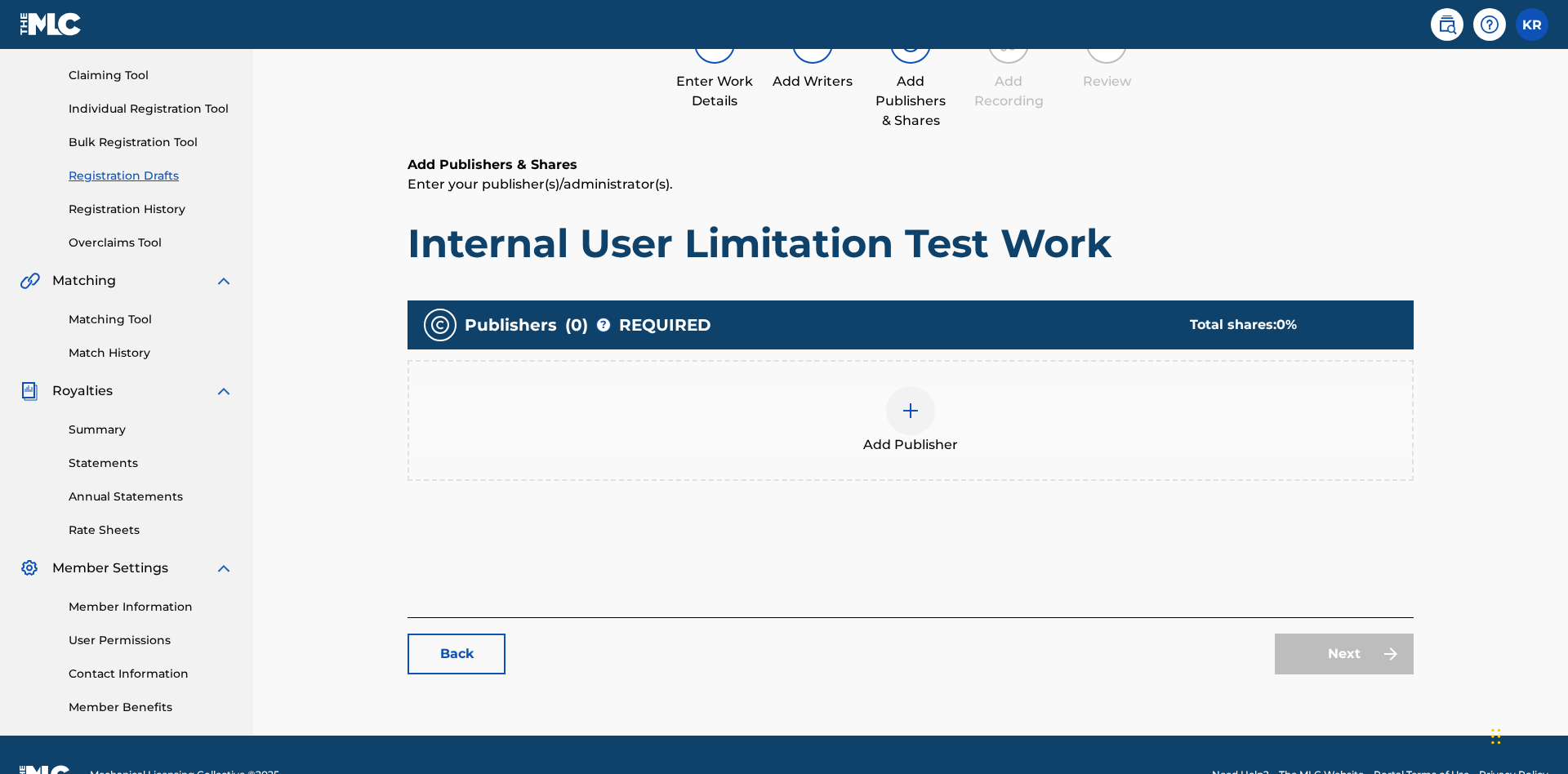
click at [900, 401] on img at bounding box center [910, 410] width 20 height 20
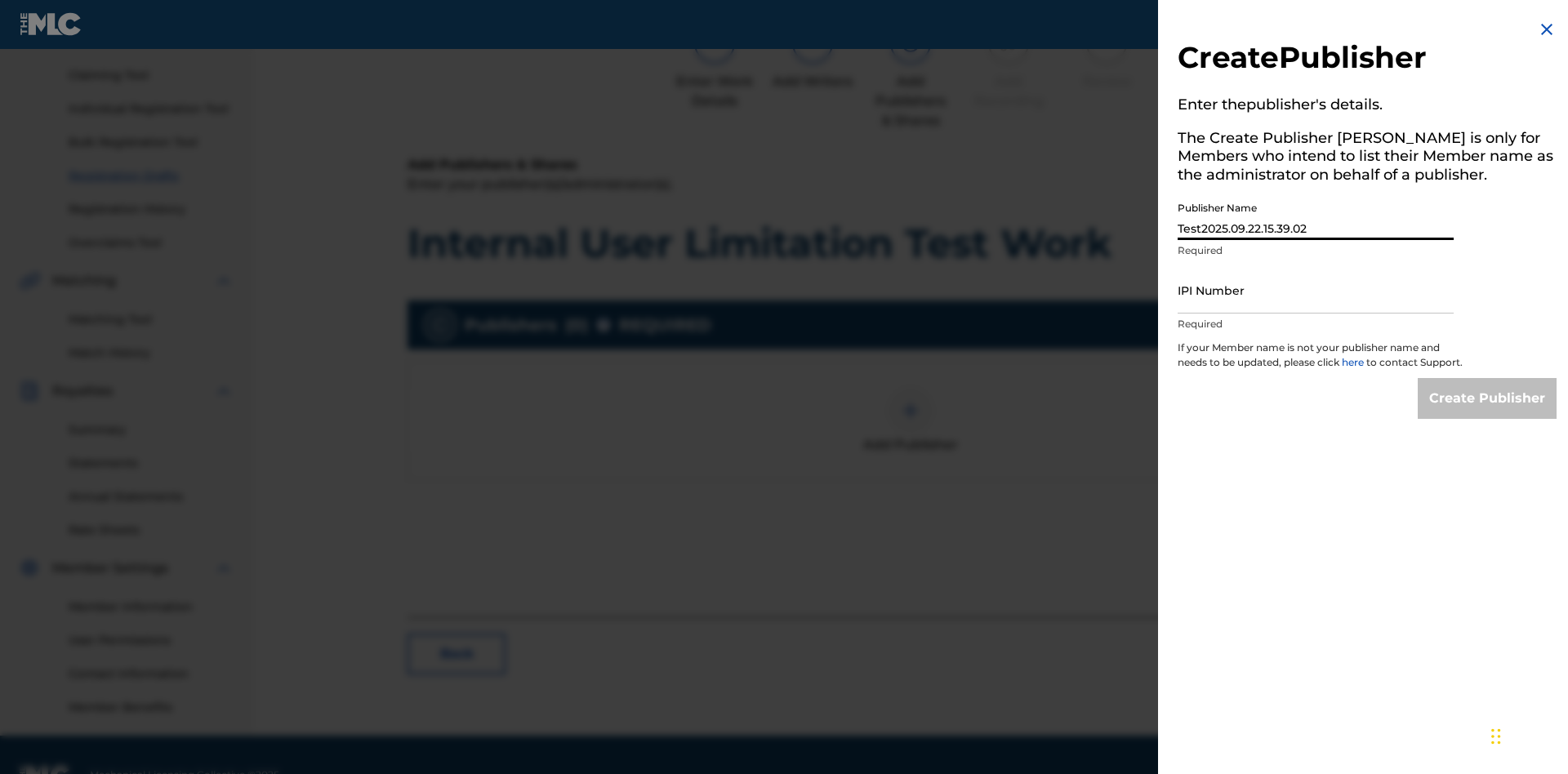
click at [1316, 290] on input "IPI Number" at bounding box center [1315, 290] width 276 height 47
click at [1488, 413] on input "Create Publisher" at bounding box center [1487, 398] width 139 height 41
click at [1488, 378] on input "Create Publisher" at bounding box center [1487, 398] width 139 height 41
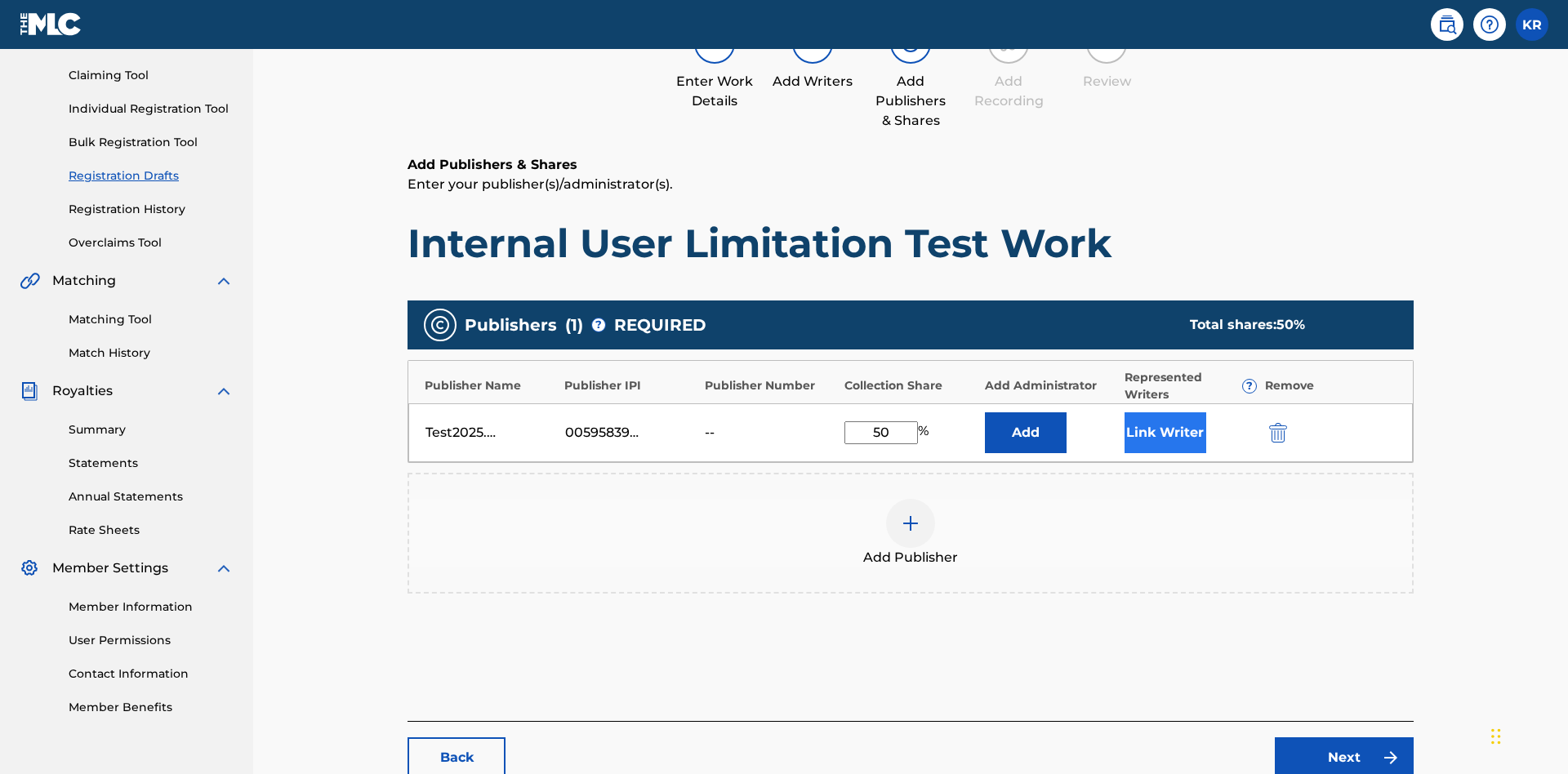
type input "50"
click at [1124, 412] on button "Link Writer" at bounding box center [1165, 432] width 82 height 41
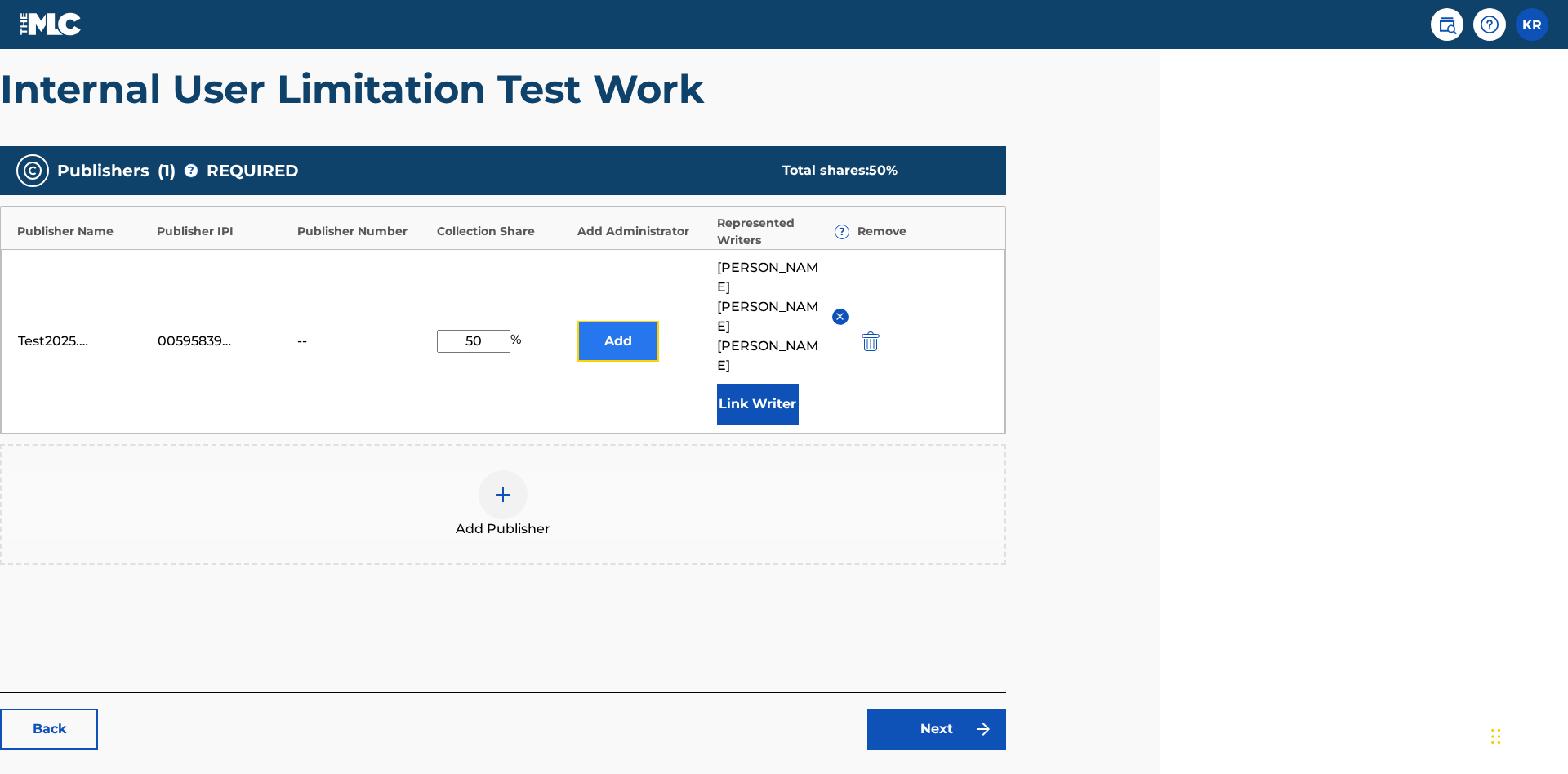
click at [618, 320] on button "Add" at bounding box center [618, 340] width 82 height 41
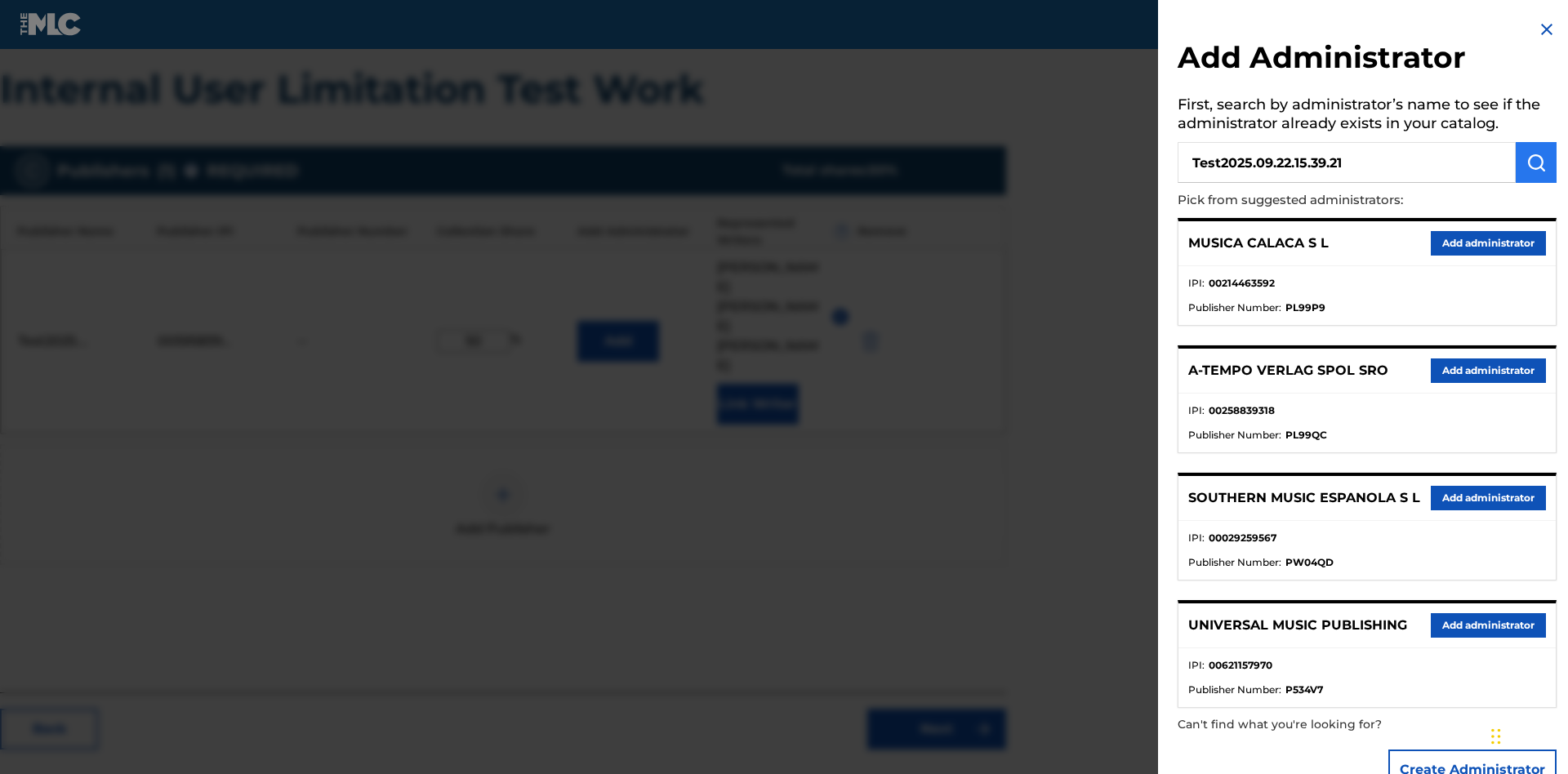
type input "Test2025.09.22.15.39.21"
click at [1536, 162] on img "submit" at bounding box center [1535, 162] width 20 height 20
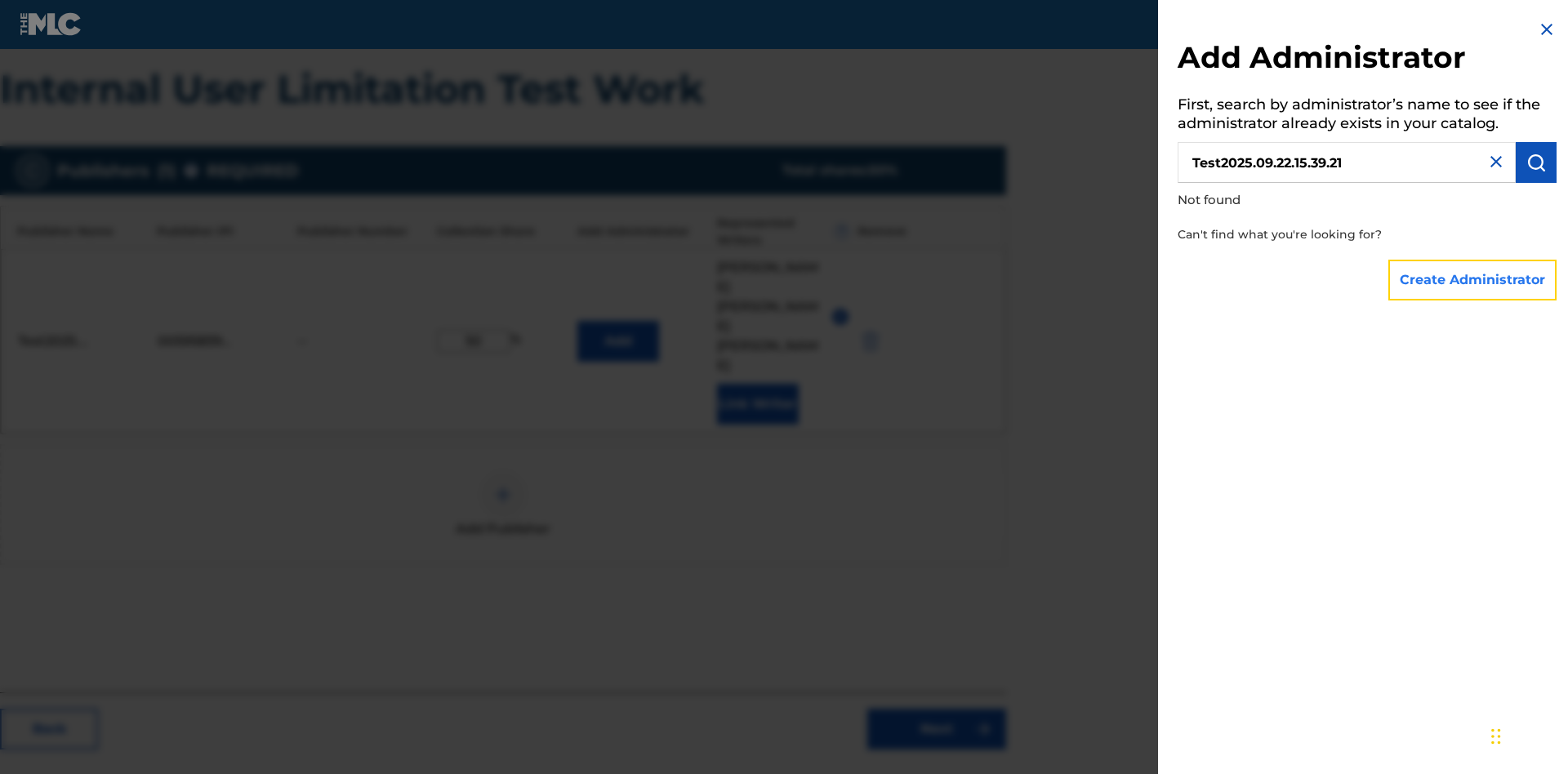
click at [1473, 279] on button "Create Administrator" at bounding box center [1472, 280] width 168 height 41
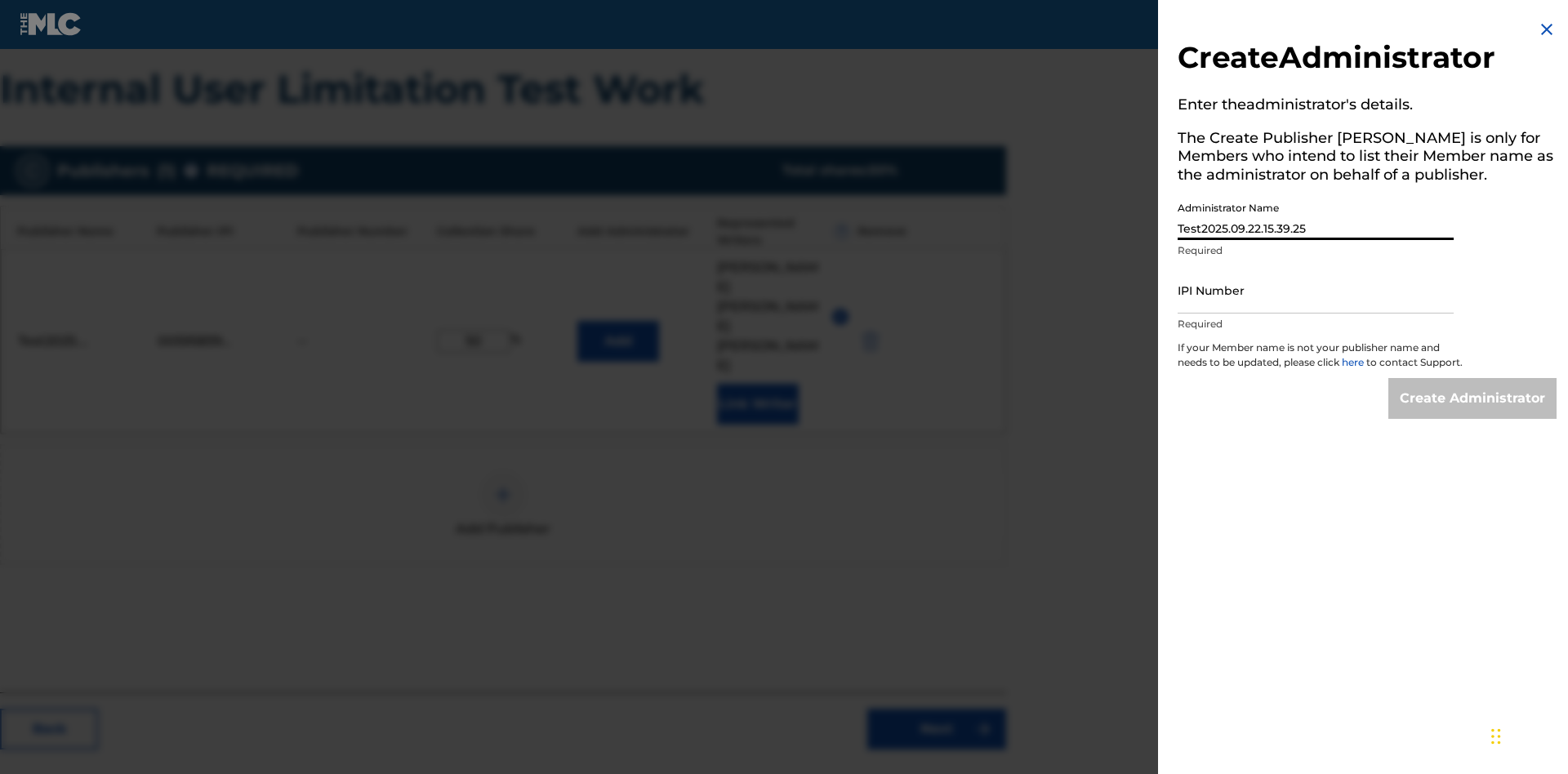
click at [1316, 290] on input "IPI Number" at bounding box center [1315, 290] width 276 height 47
click at [1473, 413] on input "Create Administrator" at bounding box center [1472, 398] width 168 height 41
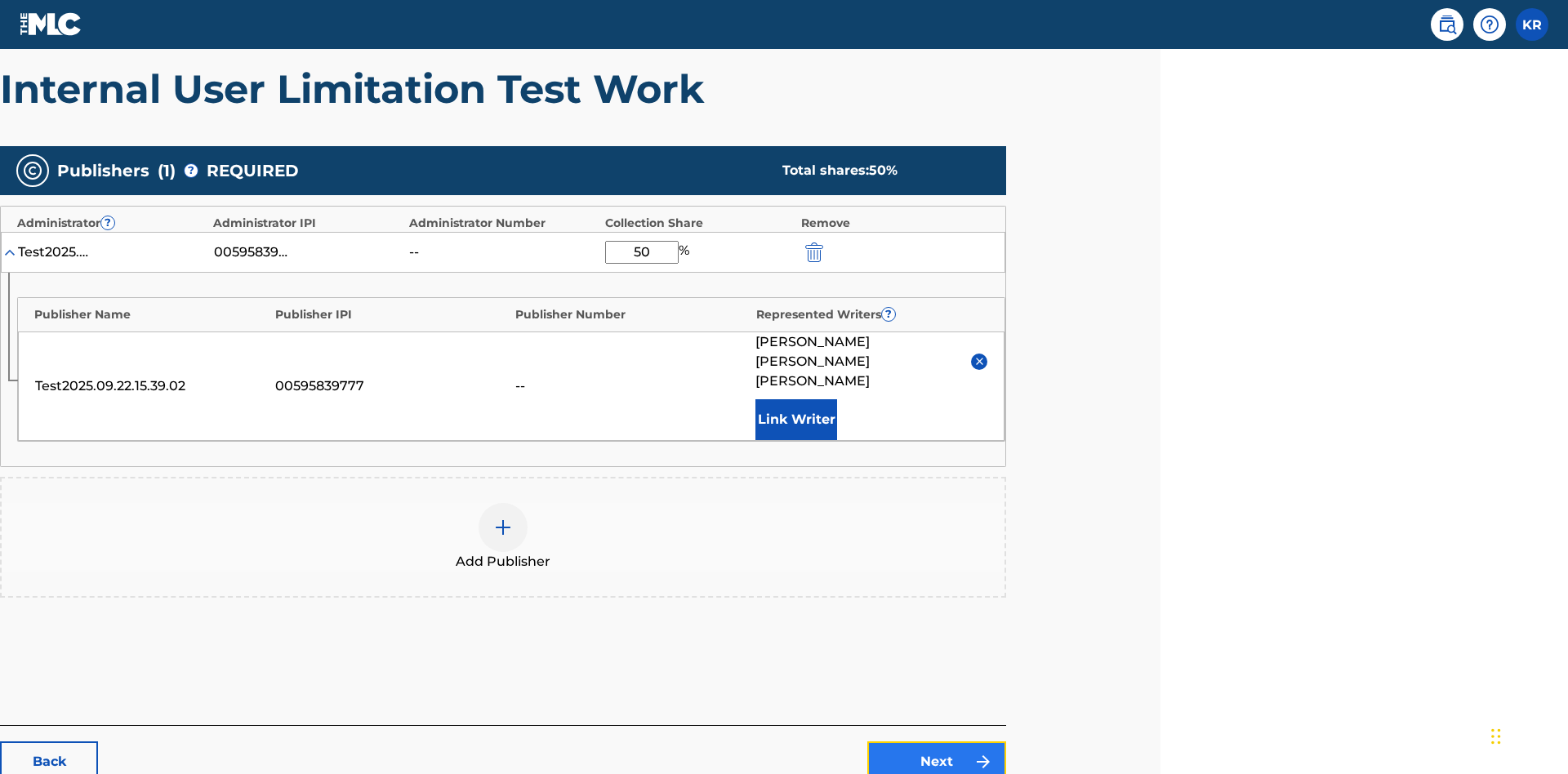
click at [936, 741] on link "Next" at bounding box center [936, 761] width 139 height 41
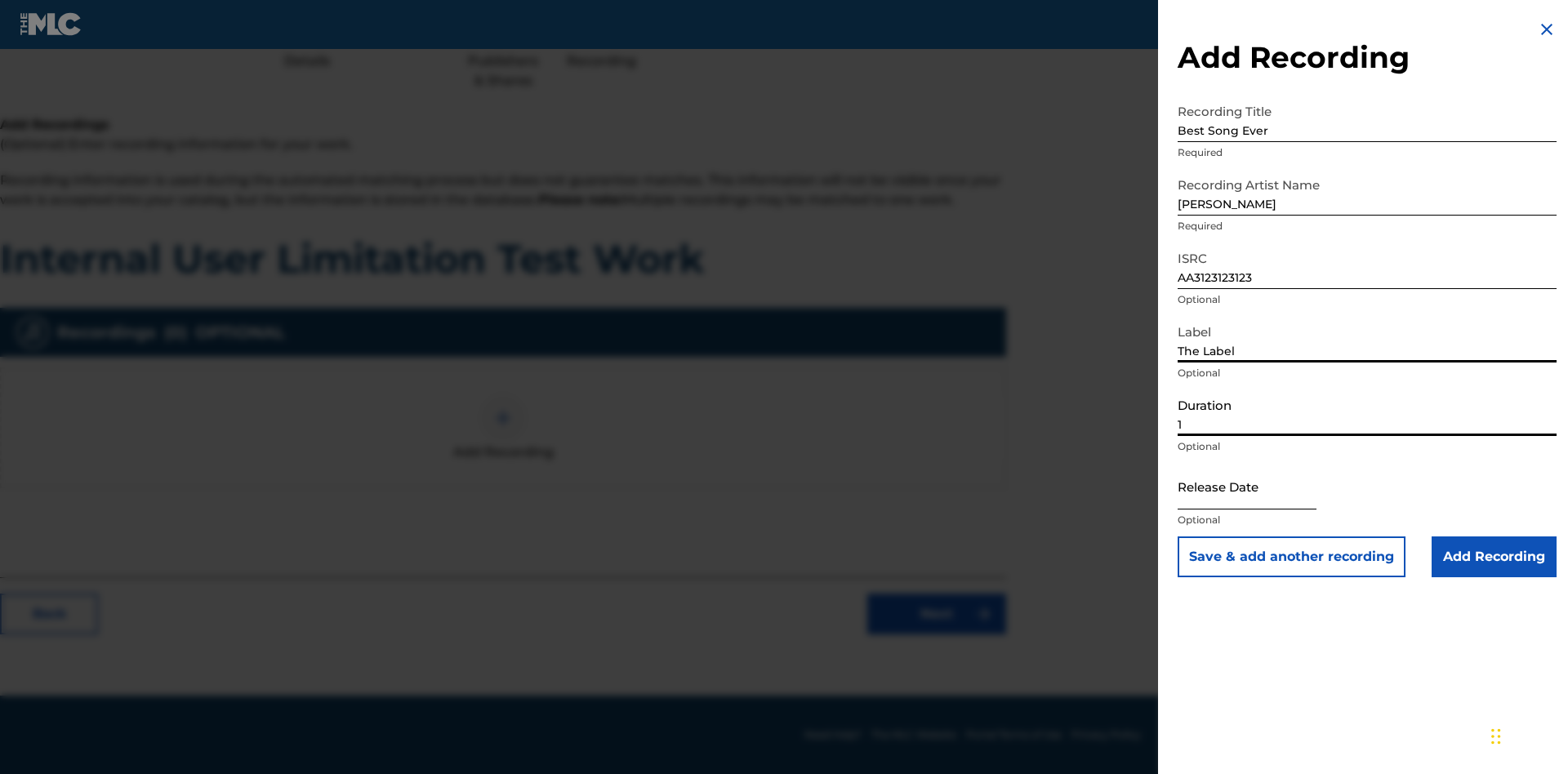
click at [1367, 412] on input "1" at bounding box center [1367, 413] width 379 height 47
click at [1260, 487] on input "text" at bounding box center [1247, 486] width 139 height 47
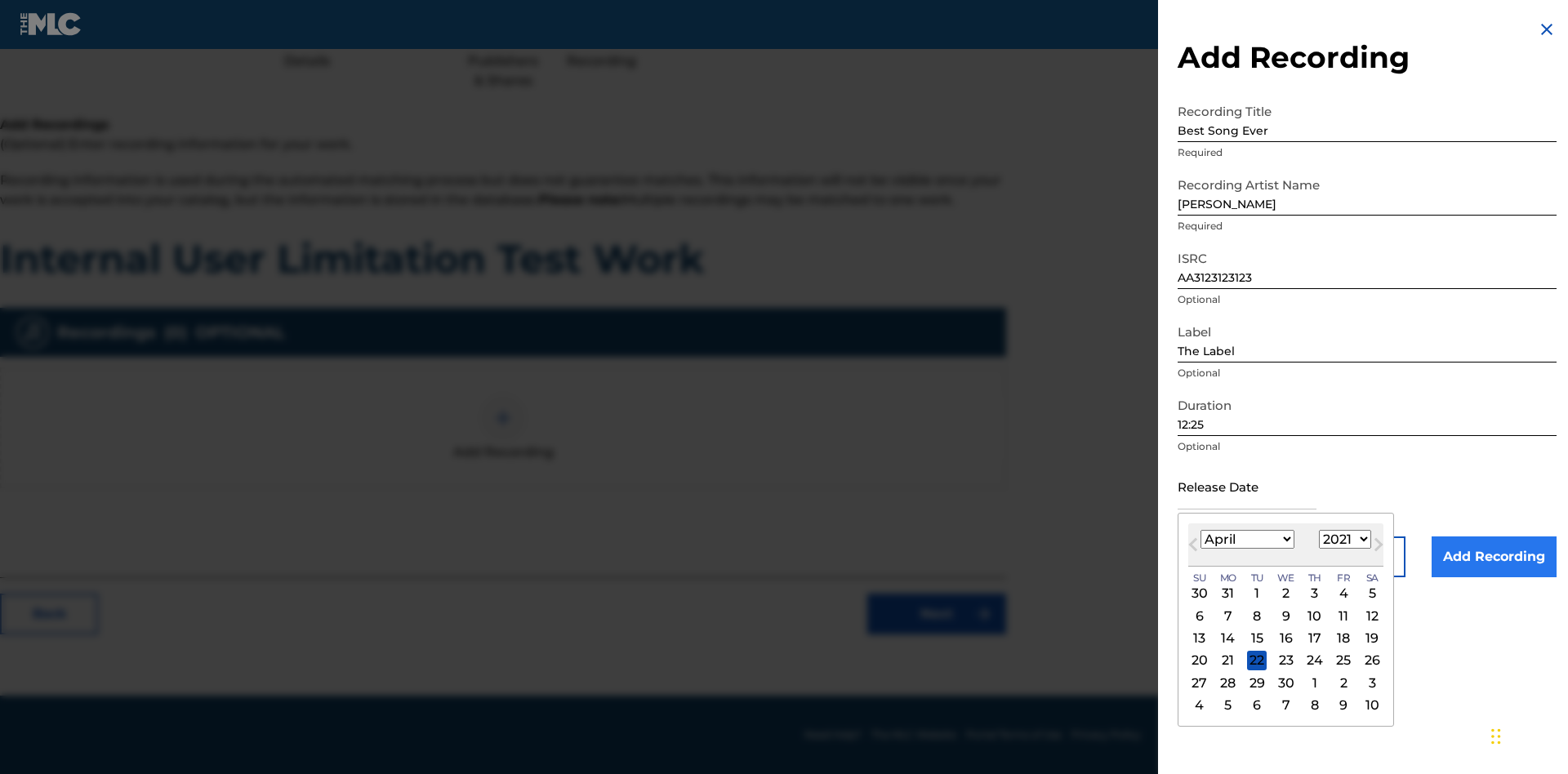
click at [1343, 540] on select "1900 1901 1902 1903 1904 1905 1906 1907 1908 1909 1910 1911 1912 1913 1914 1915…" at bounding box center [1344, 539] width 52 height 19
click at [1494, 557] on input "Add Recording" at bounding box center [1494, 556] width 125 height 41
click at [936, 634] on link "Next" at bounding box center [936, 613] width 139 height 41
